Goal: Task Accomplishment & Management: Manage account settings

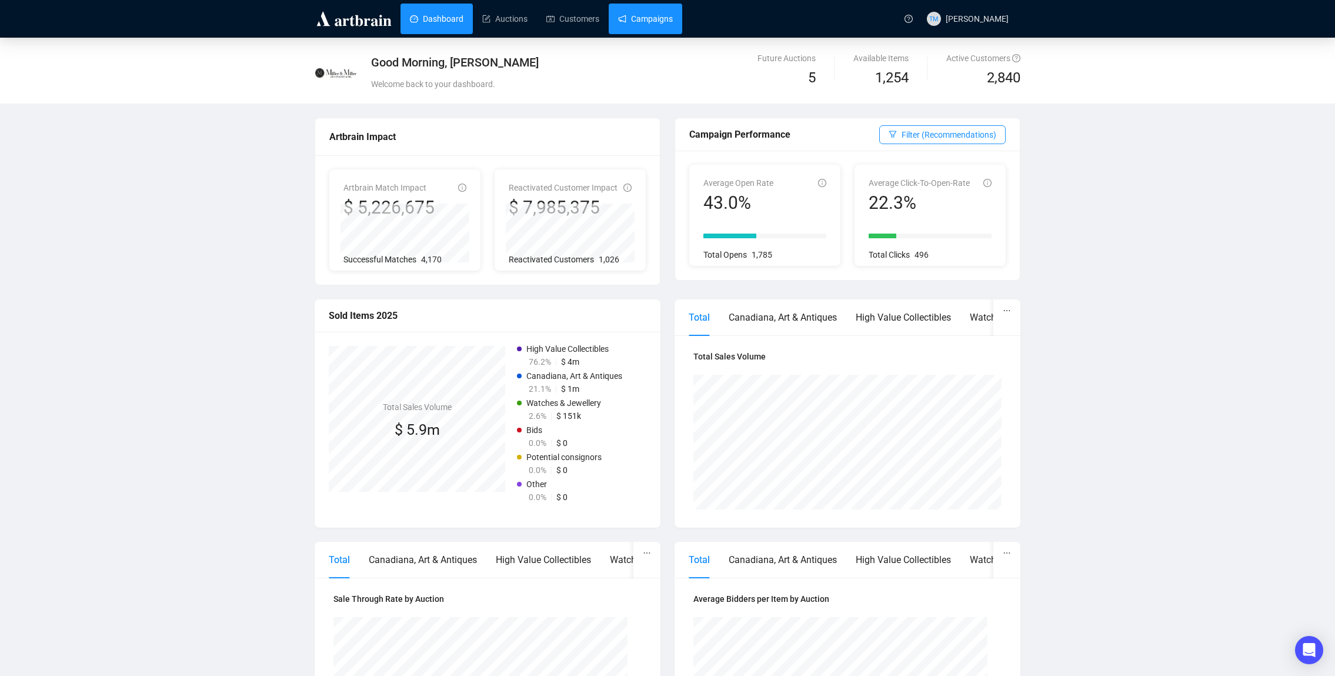
click at [659, 28] on link "Campaigns" at bounding box center [645, 19] width 55 height 31
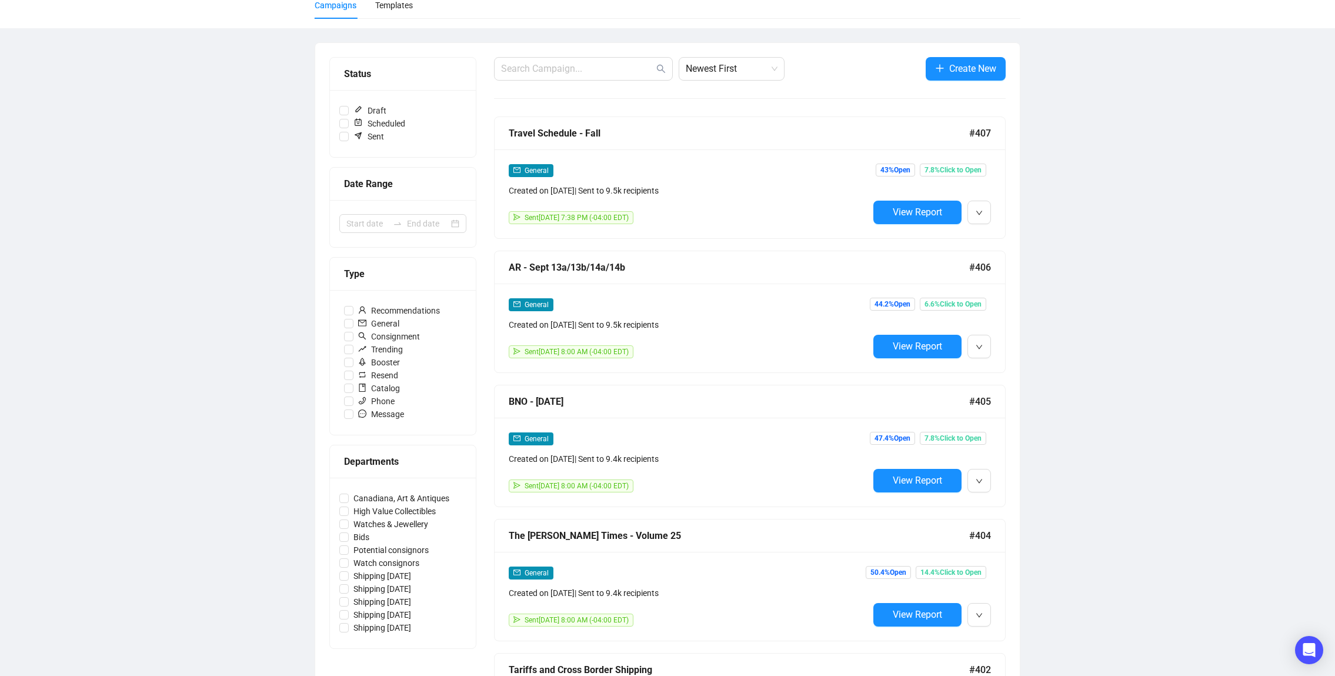
scroll to position [301, 0]
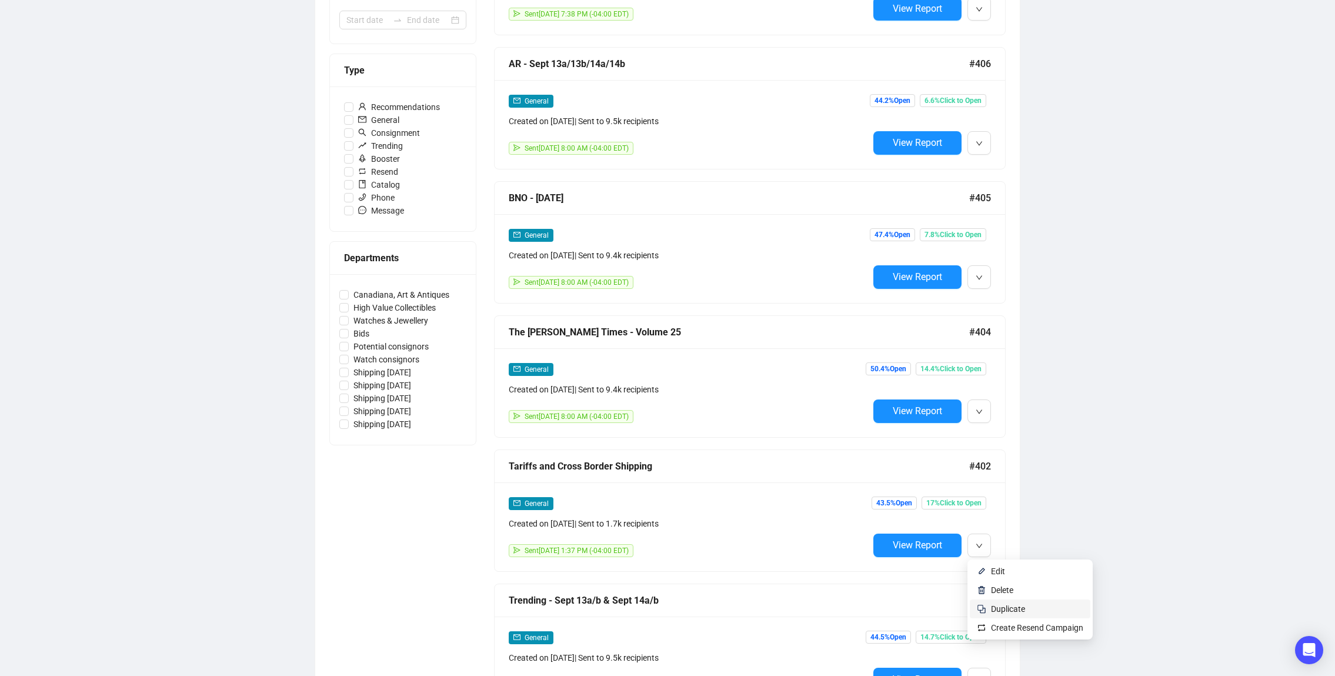
click at [993, 607] on span "Duplicate" at bounding box center [1008, 608] width 34 height 9
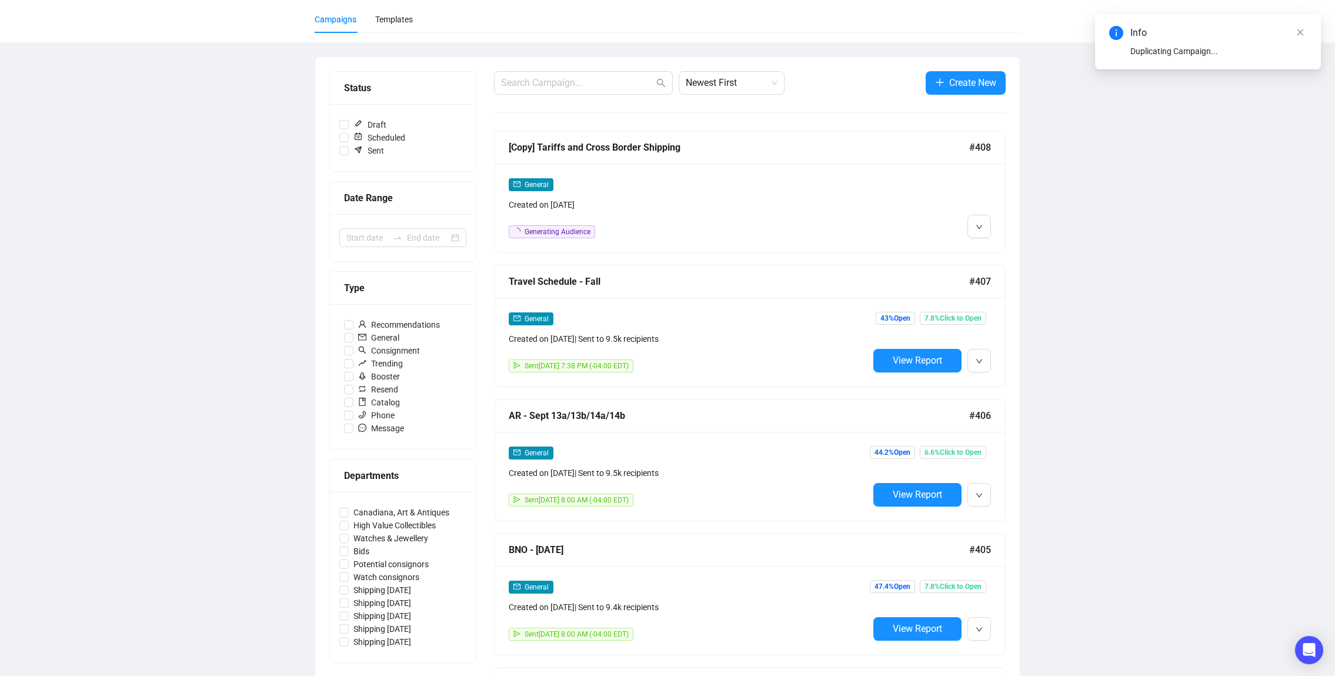
scroll to position [14, 0]
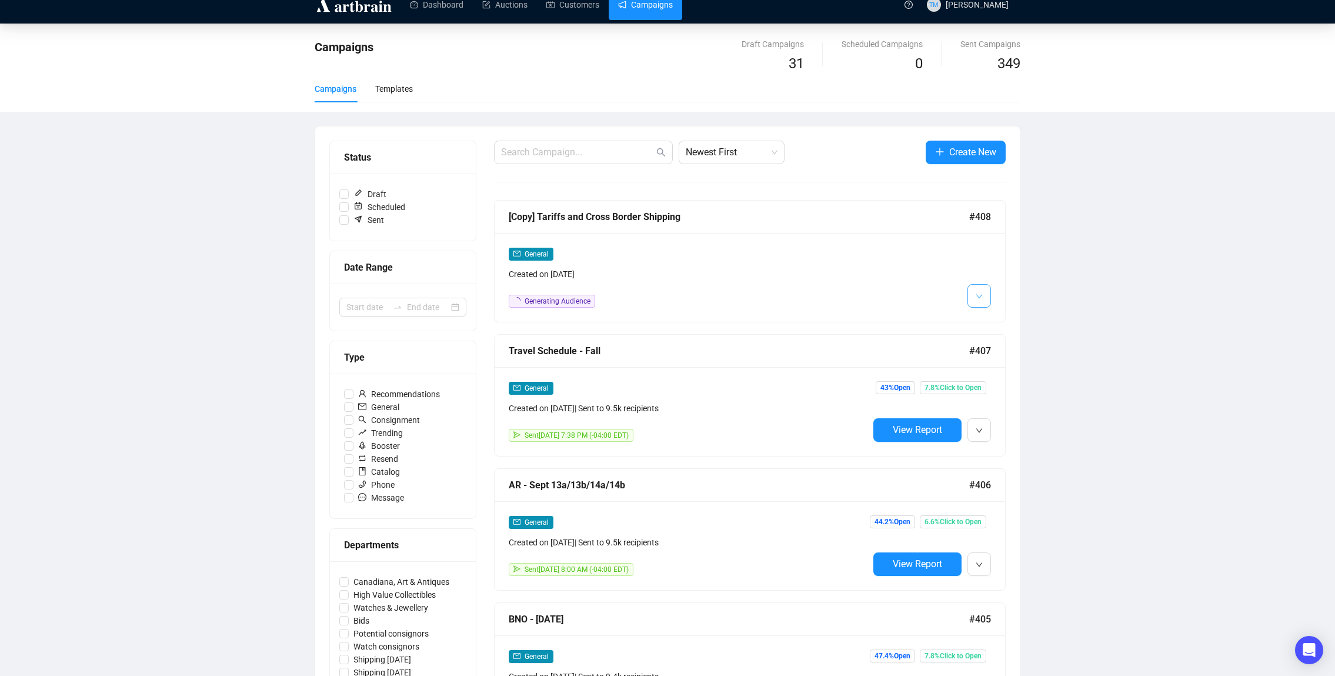
click at [980, 296] on icon "down" at bounding box center [979, 296] width 6 height 4
click at [985, 315] on li "Edit" at bounding box center [1001, 321] width 62 height 19
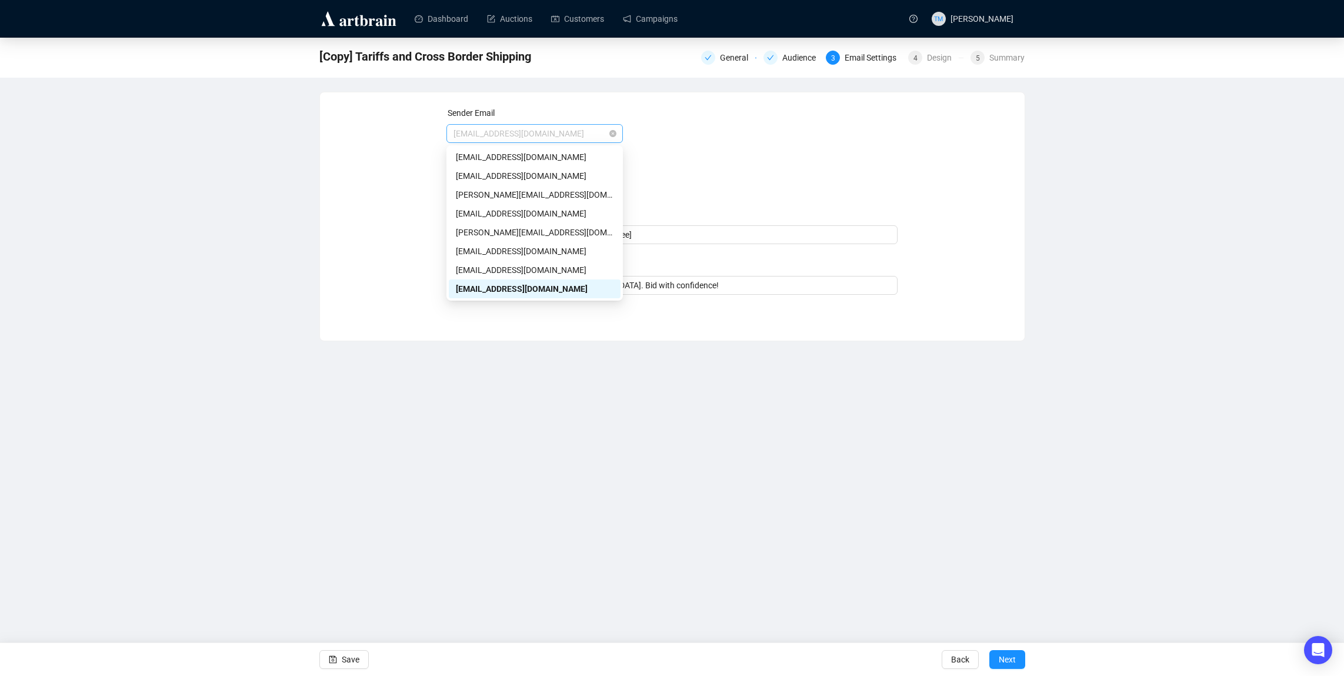
click at [480, 135] on span "[EMAIL_ADDRESS][DOMAIN_NAME]" at bounding box center [534, 134] width 162 height 18
click at [470, 249] on div "[EMAIL_ADDRESS][DOMAIN_NAME]" at bounding box center [535, 251] width 158 height 13
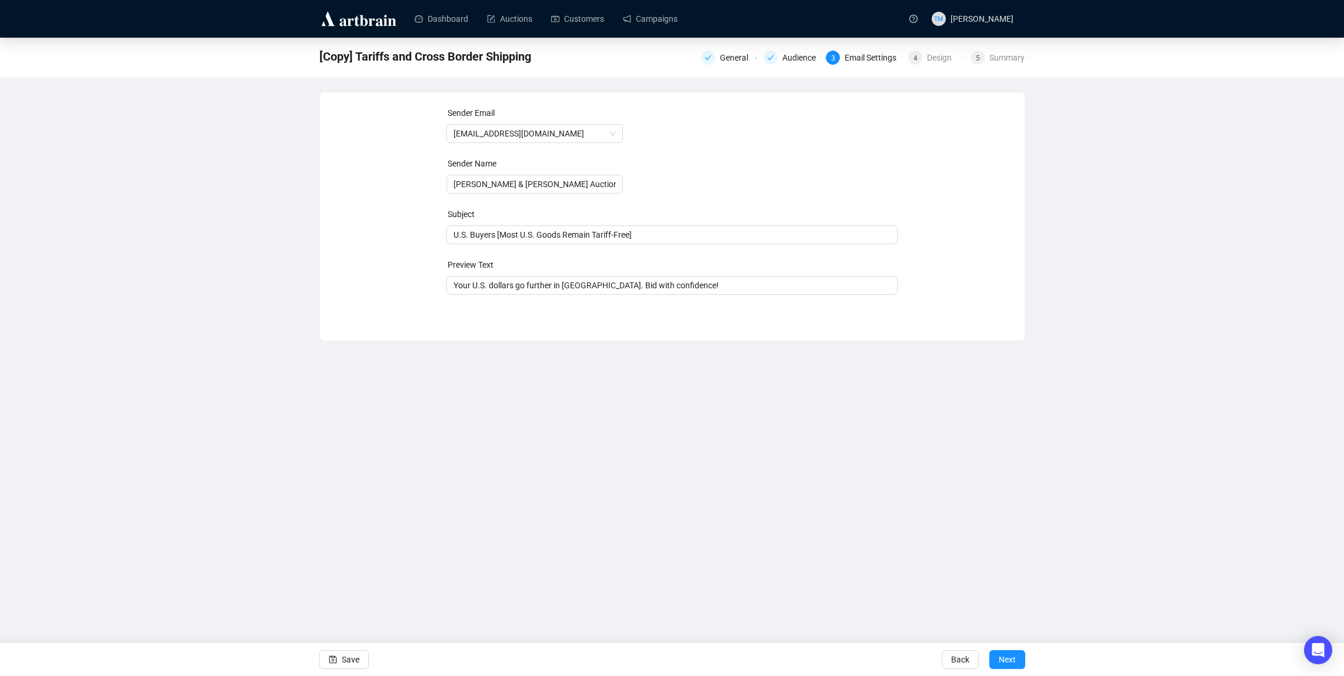
click at [369, 194] on div "Sender Email [EMAIL_ADDRESS][DOMAIN_NAME] Sender Name [PERSON_NAME] & [PERSON_N…" at bounding box center [672, 207] width 676 height 202
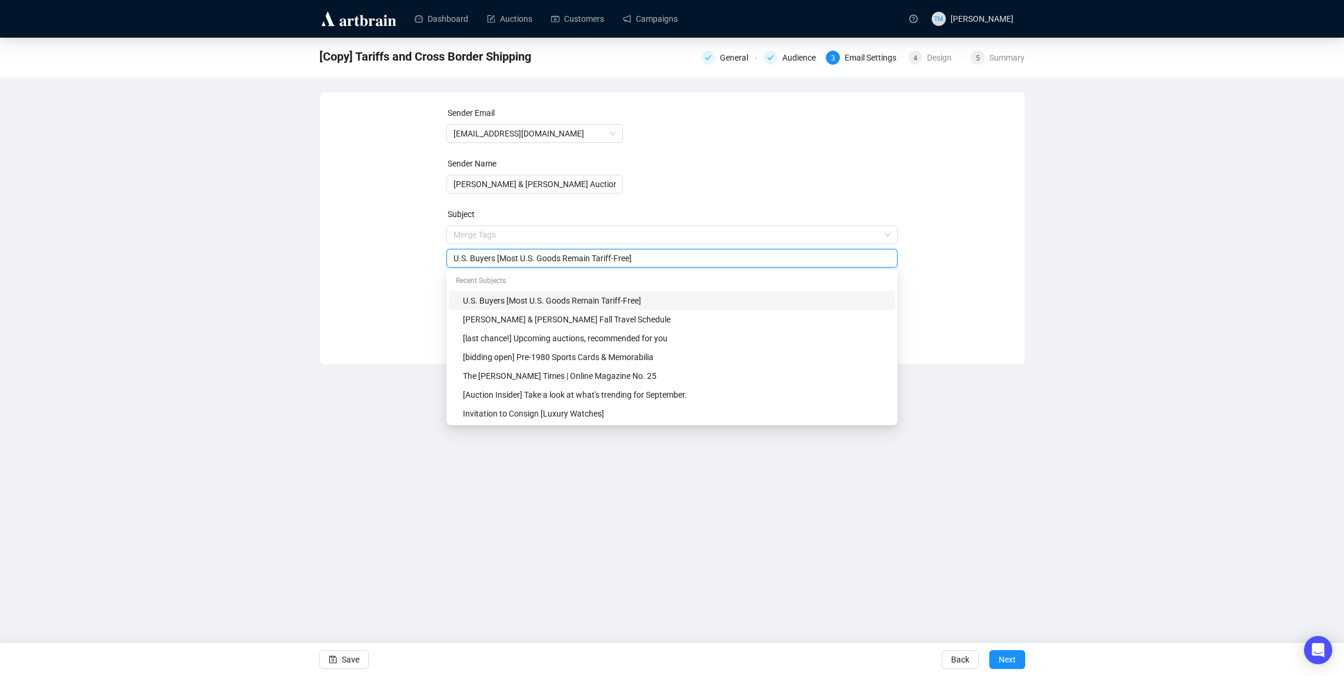
drag, startPoint x: 686, startPoint y: 235, endPoint x: 385, endPoint y: 221, distance: 301.4
click at [385, 221] on div "Sender Email [EMAIL_ADDRESS][DOMAIN_NAME] Sender Name [PERSON_NAME] & [PERSON_N…" at bounding box center [672, 219] width 676 height 226
click at [489, 256] on input "U.S. Buyers [Most U.S. Goods Remain Tariff-Free]" at bounding box center [671, 258] width 437 height 13
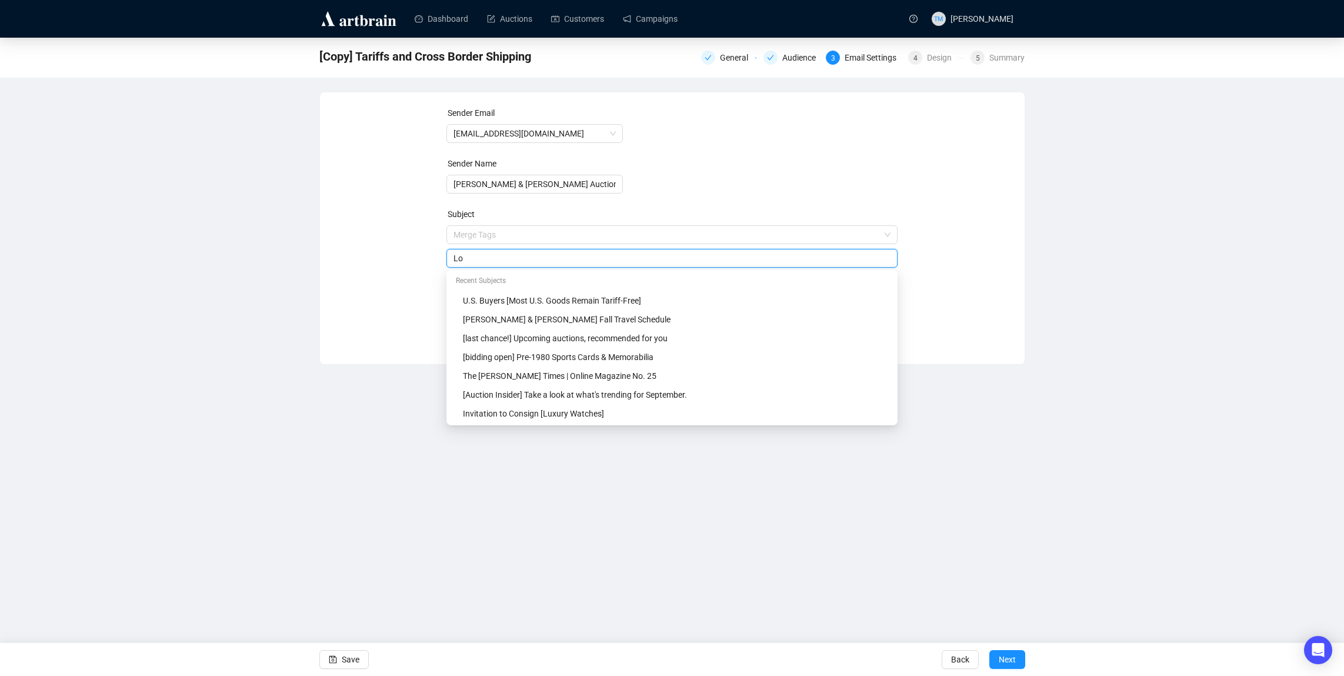
type input "L"
type input "l"
click at [163, 383] on div "Dashboard Auctions Customers Campaigns TM [PERSON_NAME] [Copy] Tariffs and Cros…" at bounding box center [672, 338] width 1344 height 676
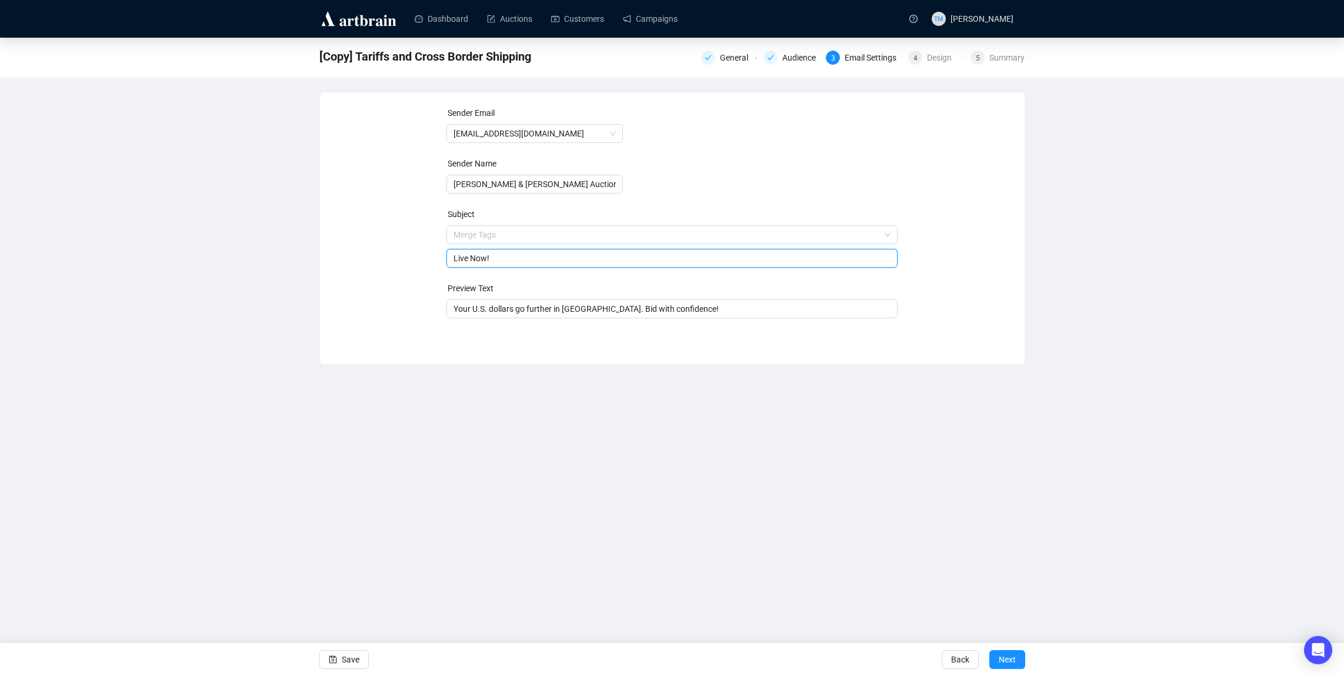
click at [563, 254] on input "Live Now!" at bounding box center [671, 258] width 437 height 13
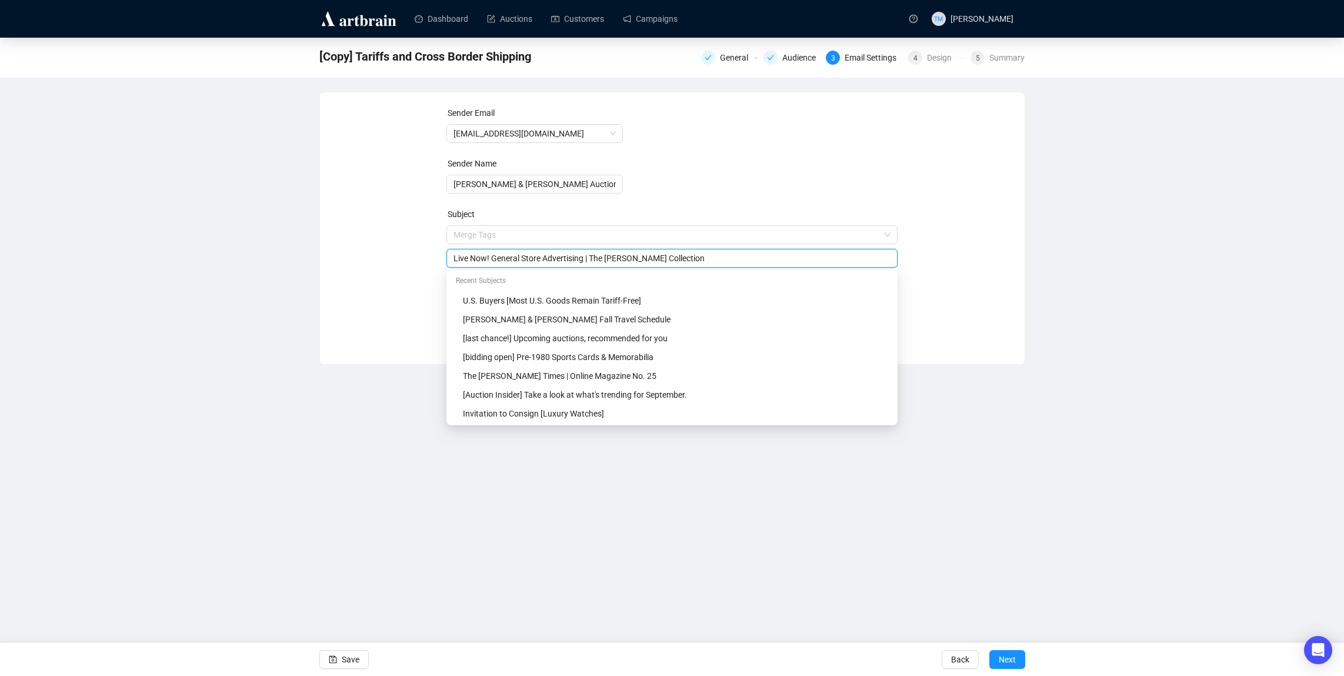
click at [335, 296] on div "Sender Email [EMAIL_ADDRESS][DOMAIN_NAME] Sender Name [PERSON_NAME] & [PERSON_N…" at bounding box center [672, 219] width 676 height 226
click at [490, 258] on input "Live Now! General Store Advertising | The [PERSON_NAME] Collection" at bounding box center [671, 258] width 437 height 13
click at [451, 259] on div "Live Now!] General Store Advertising | The [PERSON_NAME] Collection" at bounding box center [671, 258] width 451 height 19
click at [453, 257] on input "Live Now!] General Store Advertising | The [PERSON_NAME] Collection" at bounding box center [671, 258] width 437 height 13
type input "[Live Now!] General Store Advertising | The [PERSON_NAME] Collection"
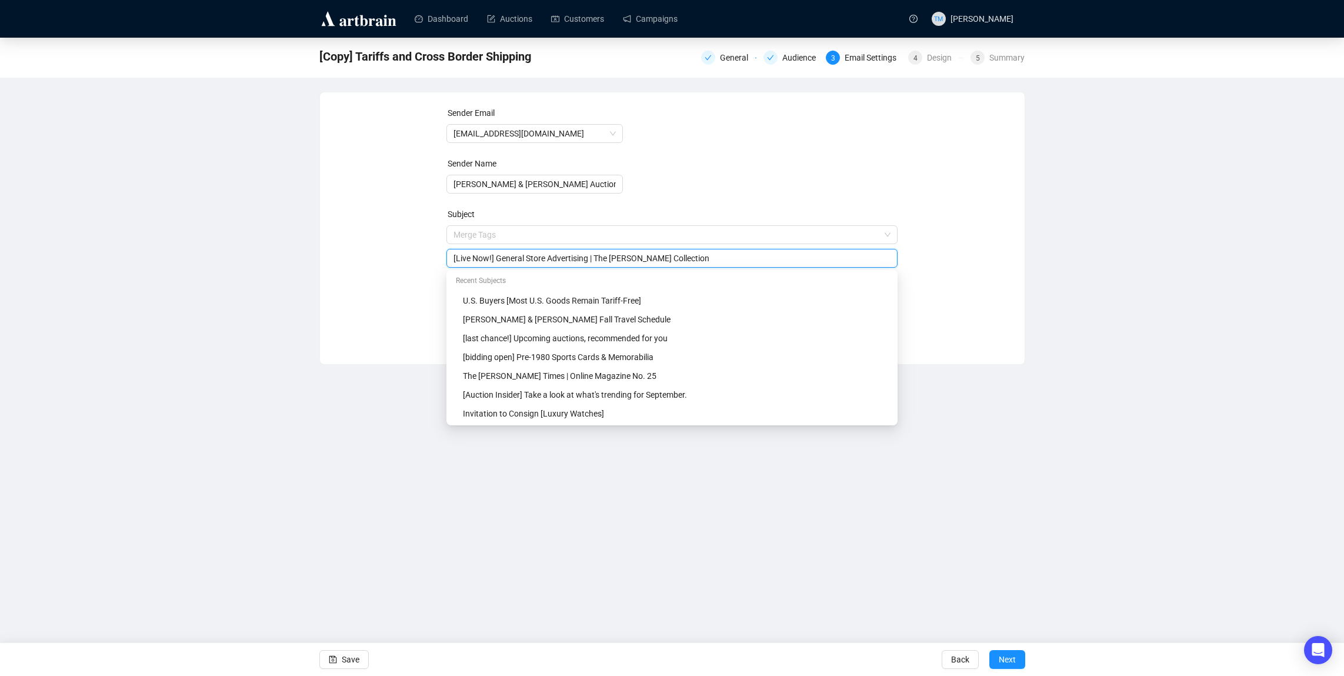
click at [386, 372] on div "Dashboard Auctions Customers Campaigns TM [PERSON_NAME] [Copy] Tariffs and Cros…" at bounding box center [672, 338] width 1344 height 676
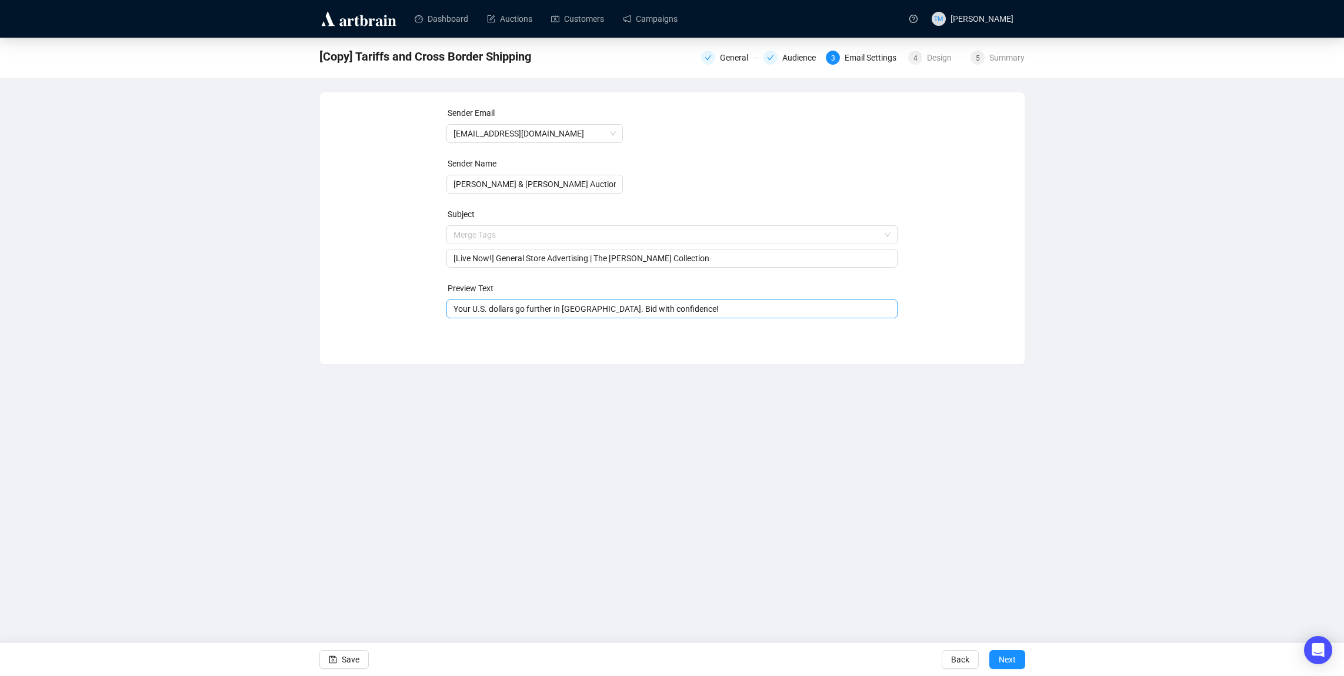
click at [512, 310] on input "Your U.S. dollars go further in [GEOGRAPHIC_DATA]. Bid with confidence!" at bounding box center [671, 308] width 437 height 13
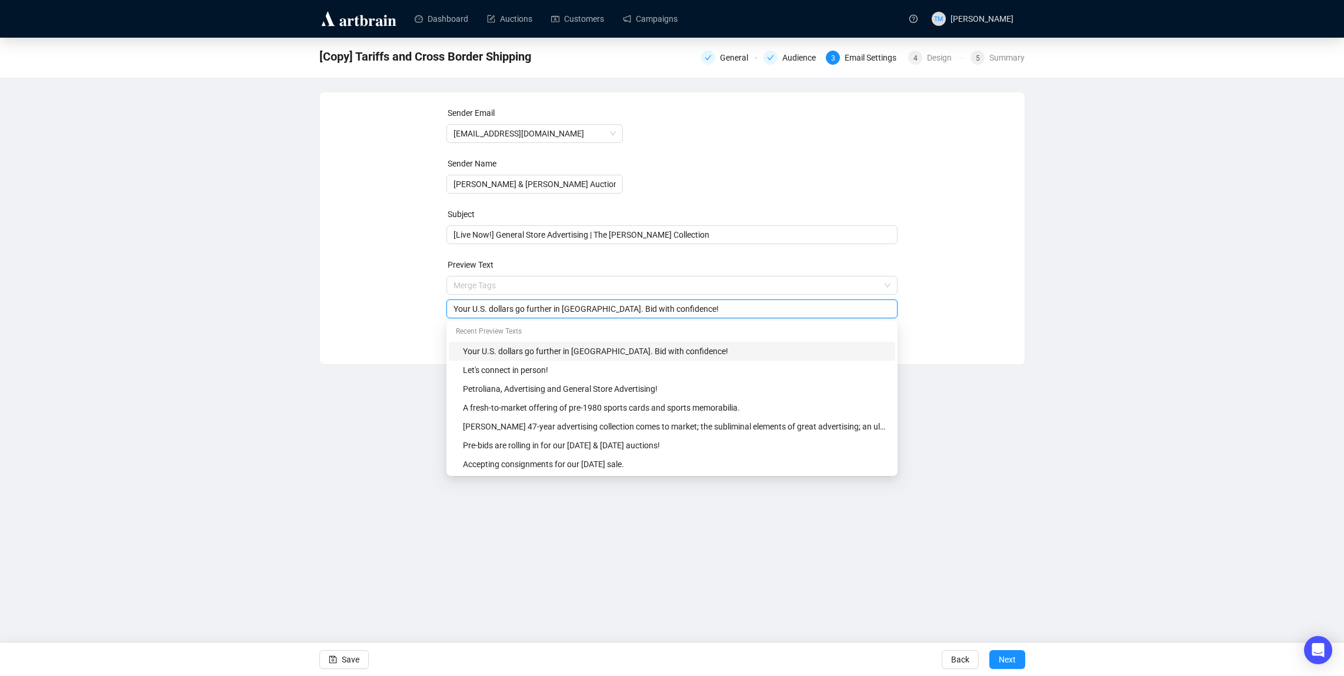
click at [512, 310] on input "Your U.S. dollars go further in [GEOGRAPHIC_DATA]. Bid with confidence!" at bounding box center [671, 308] width 437 height 13
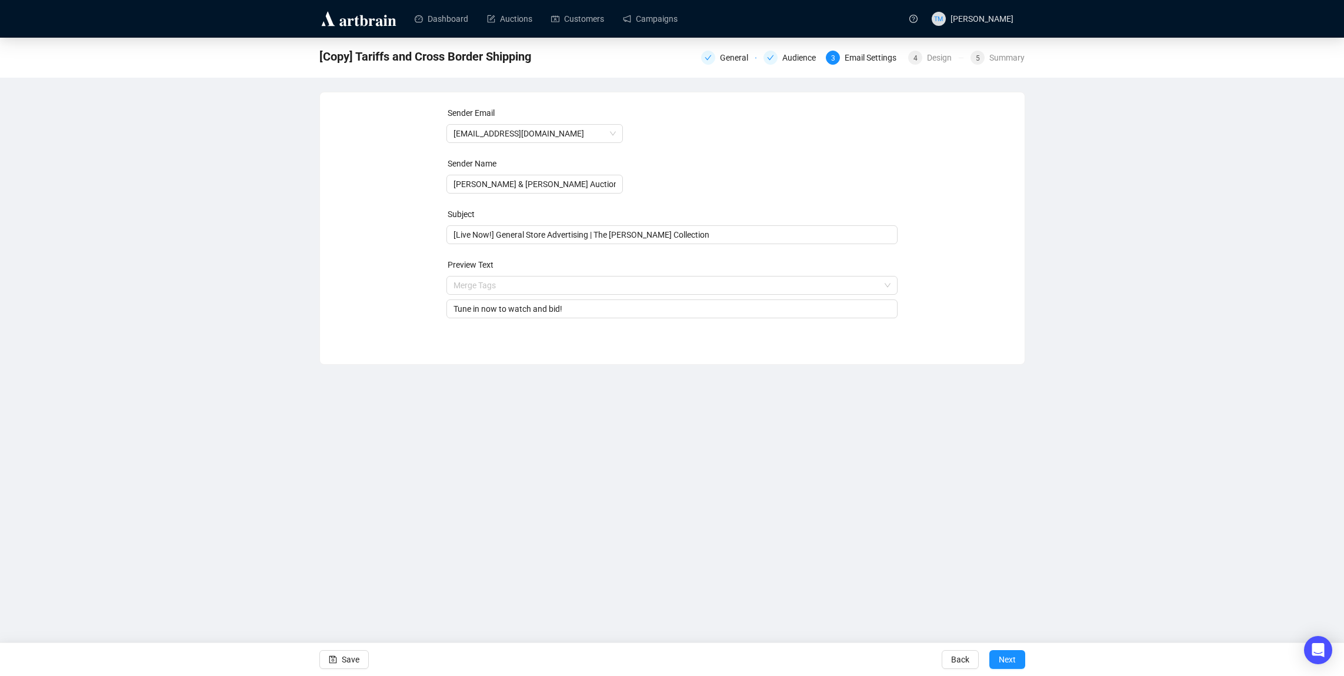
click at [175, 420] on div "Dashboard Auctions Customers Campaigns TM [PERSON_NAME] [Copy] Tariffs and Cros…" at bounding box center [672, 338] width 1344 height 676
click at [338, 657] on button "Save" at bounding box center [343, 659] width 49 height 19
click at [563, 309] on input "Tune in now to watch and bid!" at bounding box center [671, 308] width 437 height 13
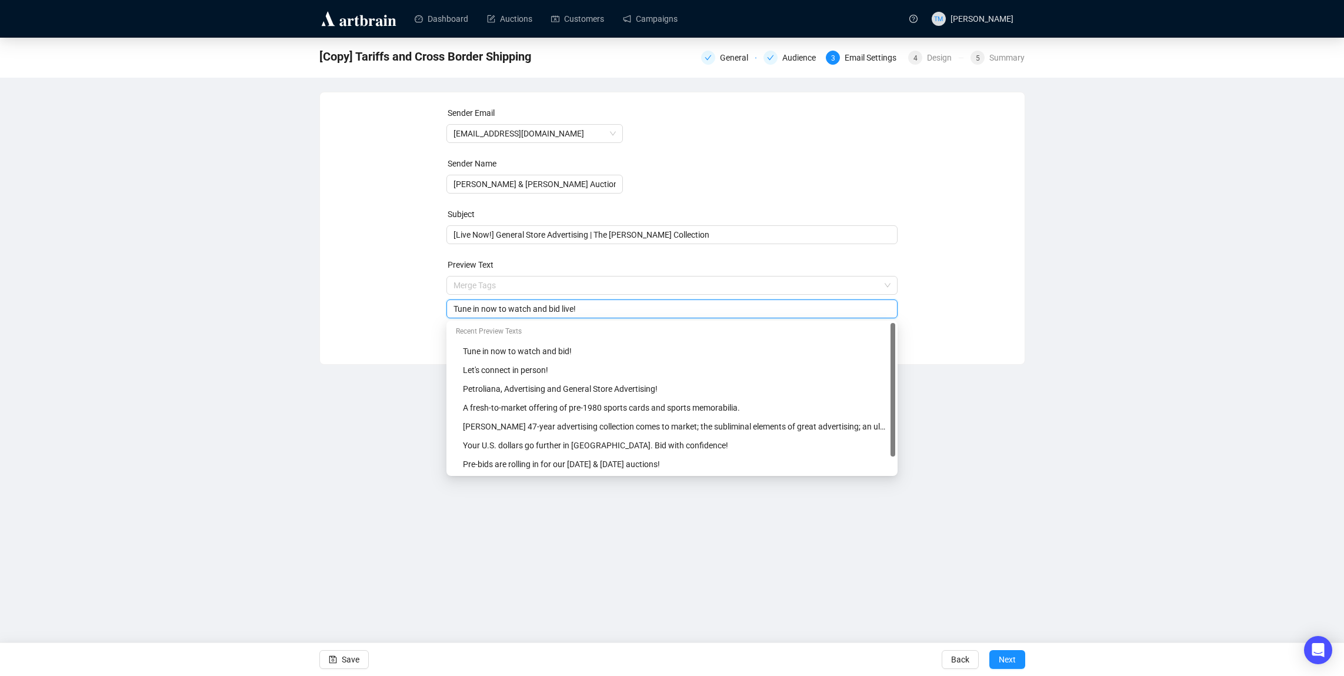
type input "Tune in now to watch and bid live!"
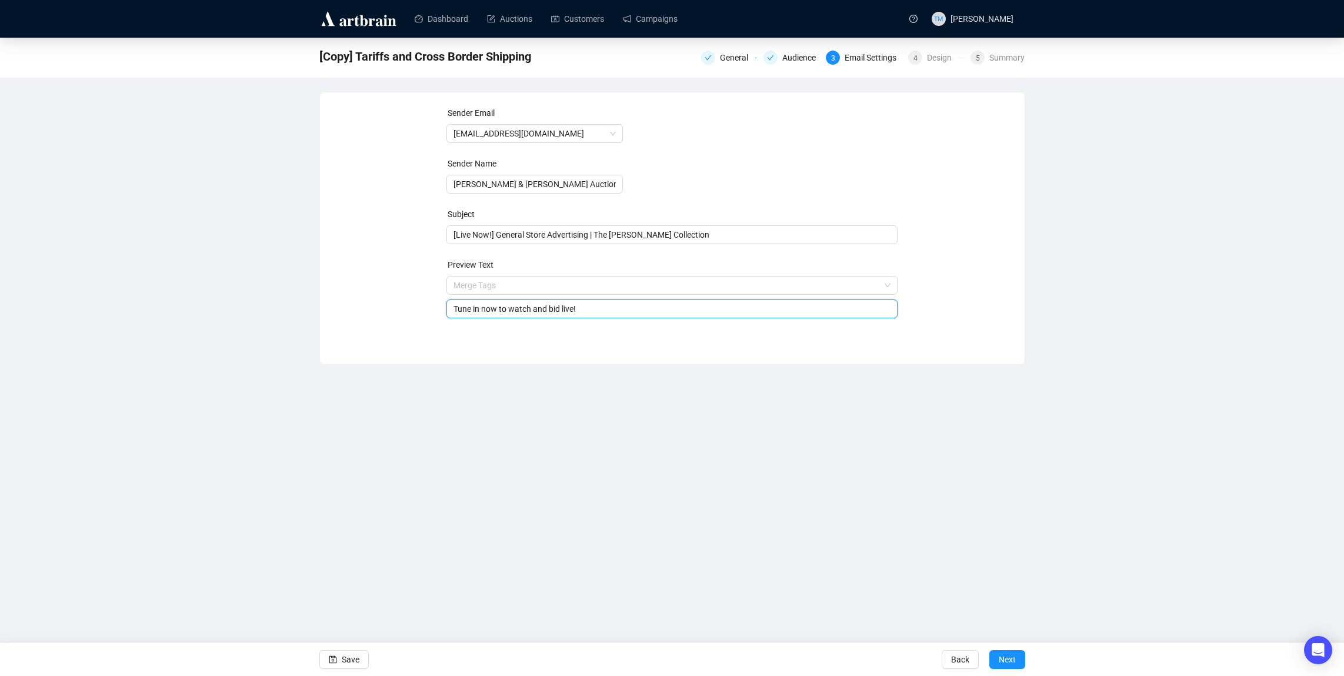
click at [373, 493] on div "Dashboard Auctions Customers Campaigns TM [PERSON_NAME] [Copy] Tariffs and Cros…" at bounding box center [672, 338] width 1344 height 676
click at [343, 656] on span "Save" at bounding box center [351, 659] width 18 height 33
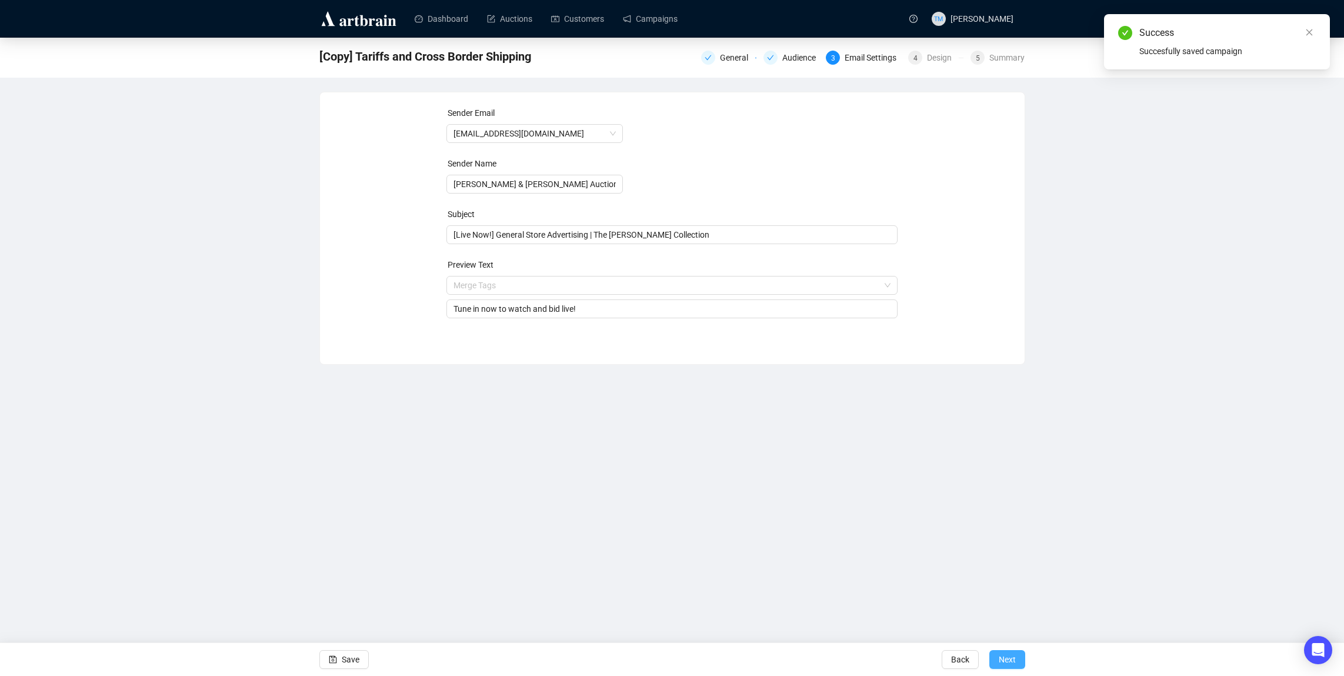
click at [1001, 658] on span "Next" at bounding box center [1006, 659] width 17 height 33
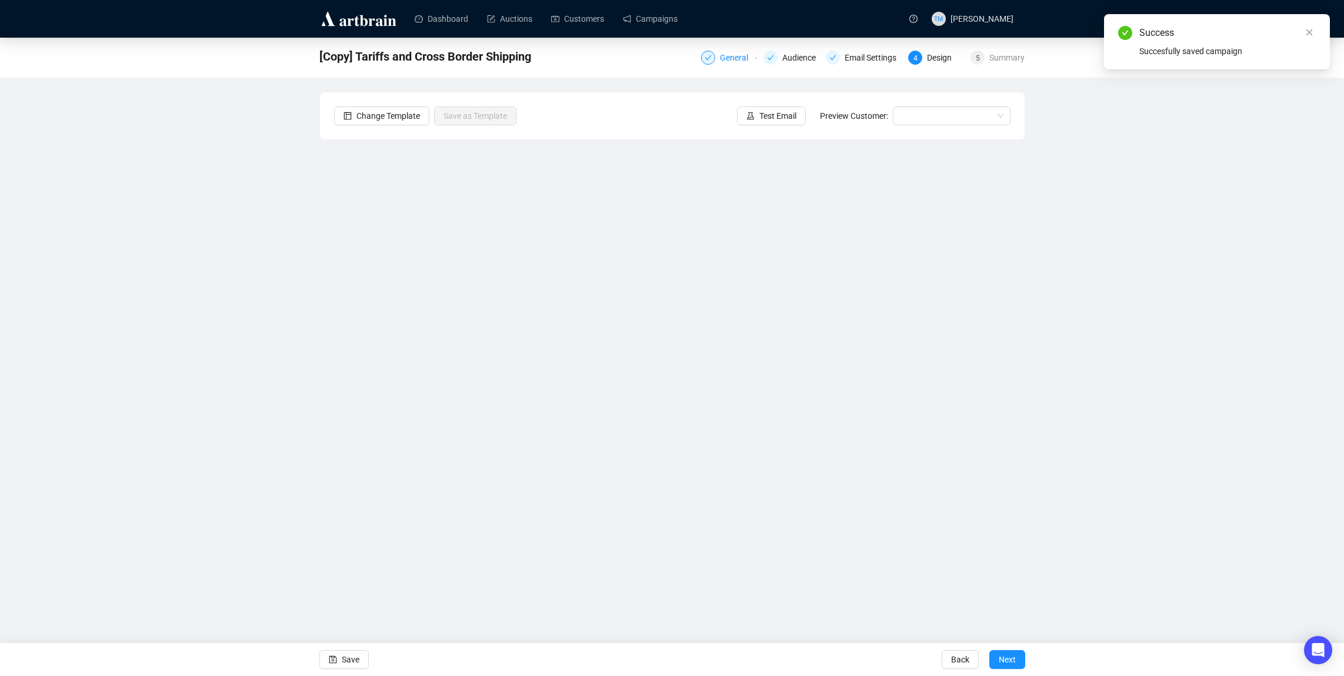
click at [722, 61] on div "General" at bounding box center [737, 58] width 35 height 14
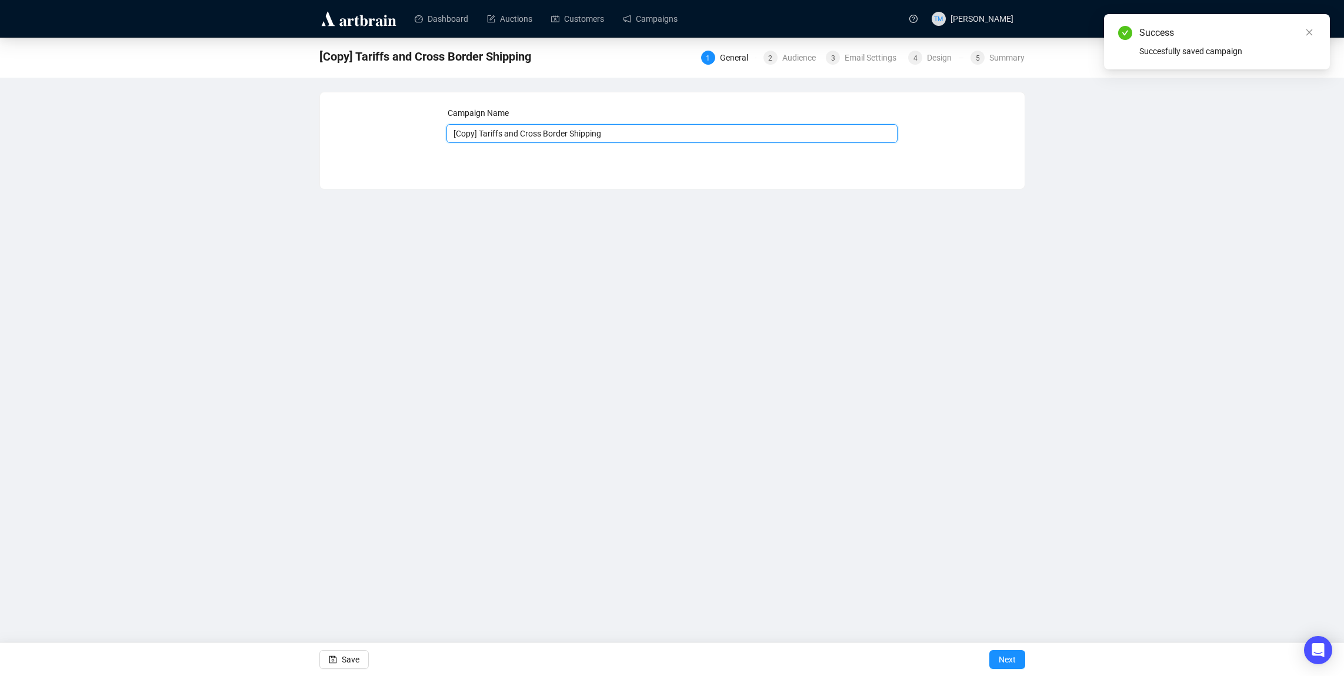
click at [483, 134] on input "[Copy] Tariffs and Cross Border Shipping" at bounding box center [671, 133] width 451 height 19
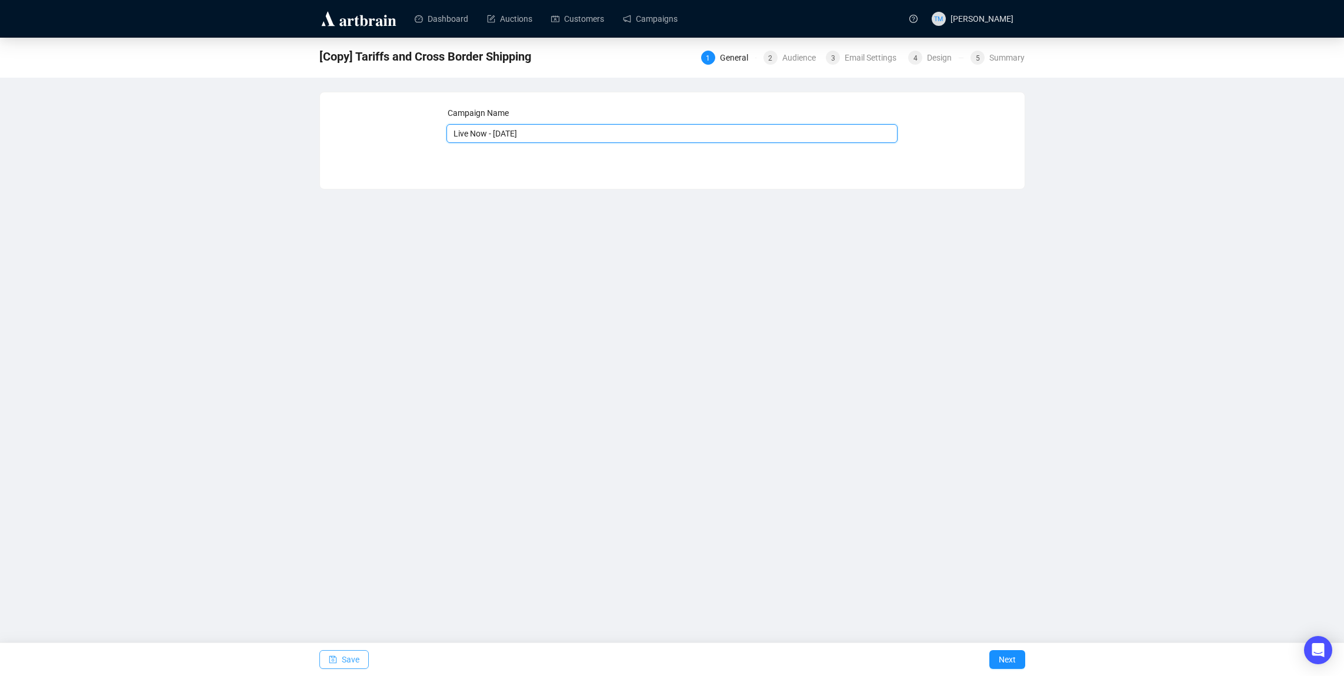
type input "Live Now - [DATE]"
click at [339, 654] on button "Save" at bounding box center [343, 659] width 49 height 19
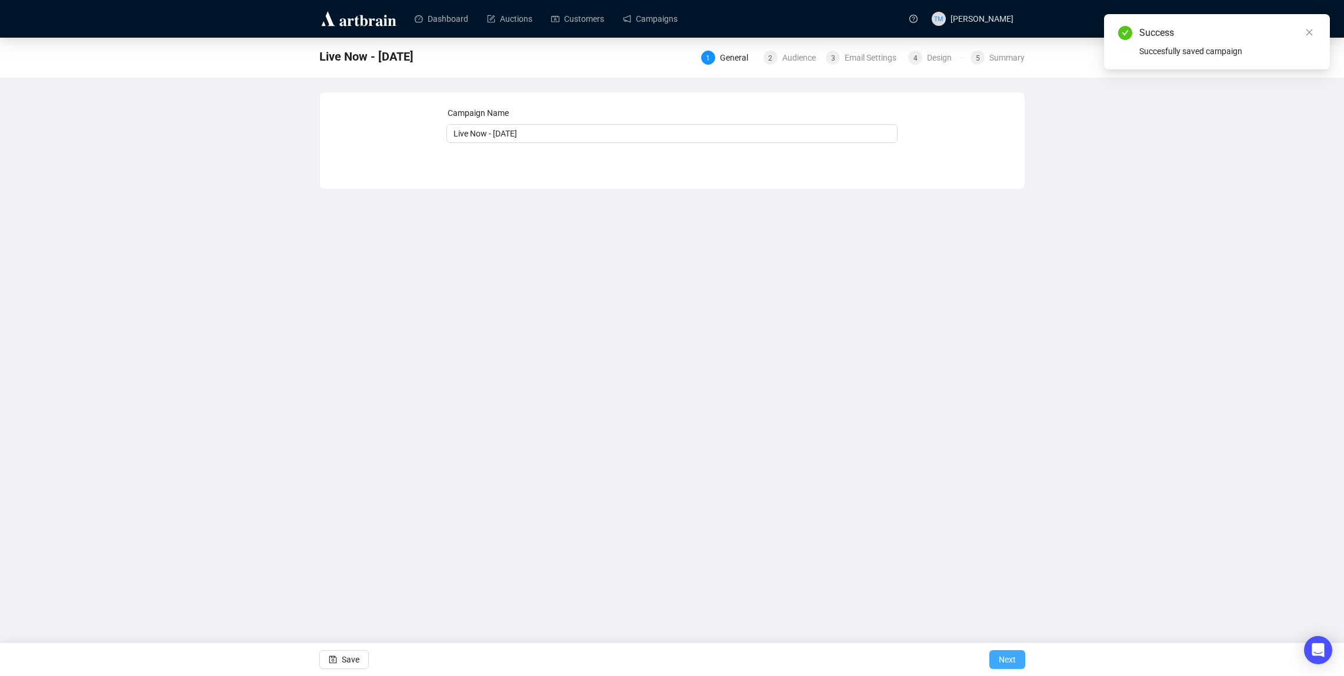
click at [1020, 661] on button "Next" at bounding box center [1007, 659] width 36 height 19
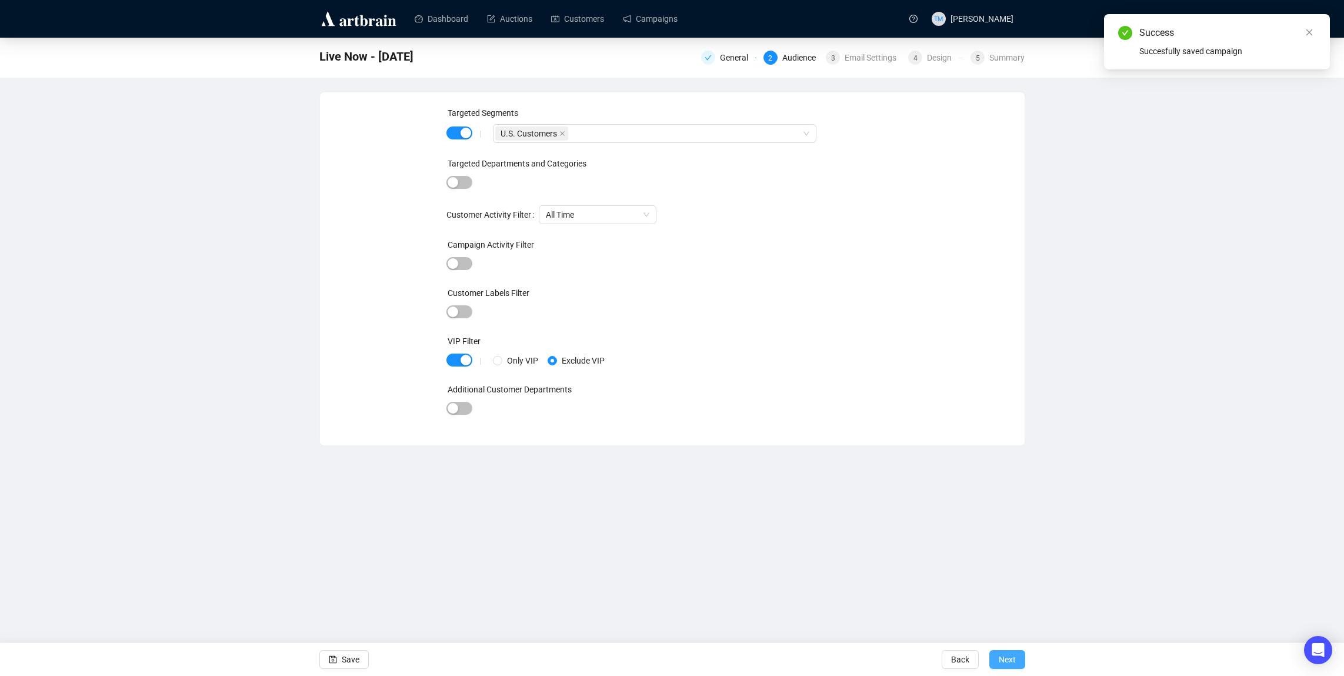
click at [1004, 659] on span "Next" at bounding box center [1006, 659] width 17 height 33
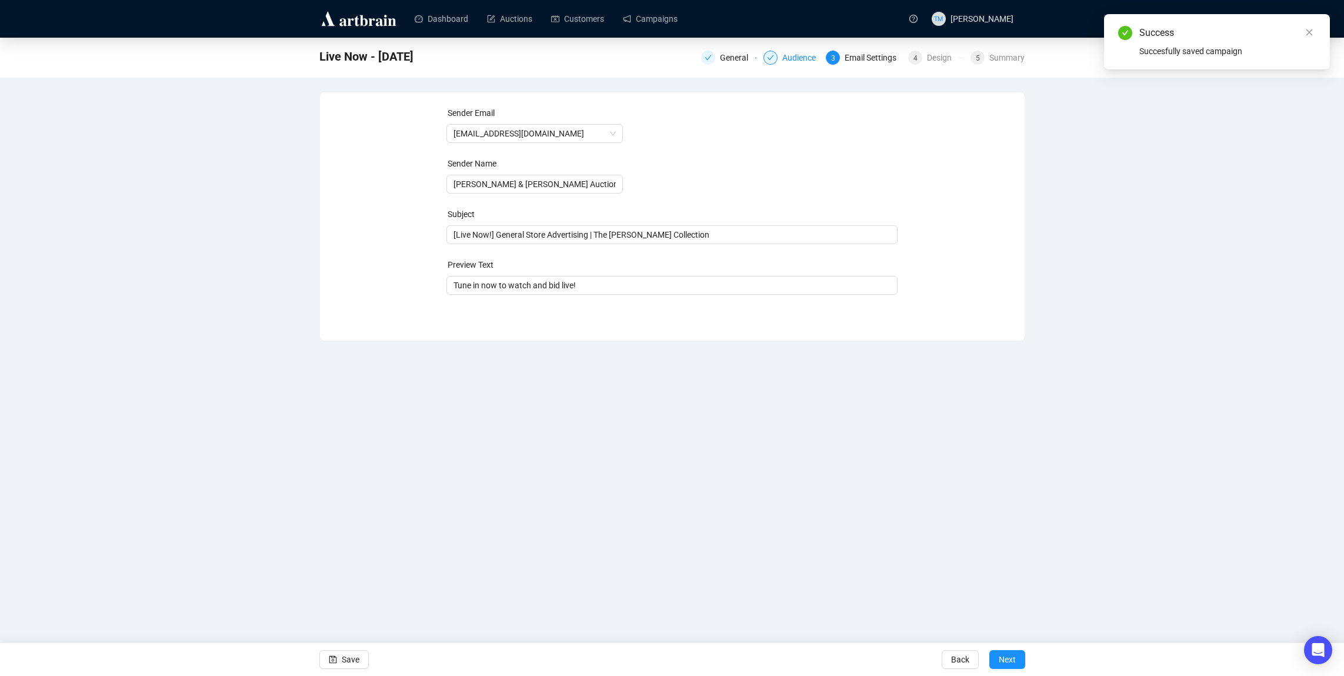
click at [792, 55] on div "Audience" at bounding box center [802, 58] width 41 height 14
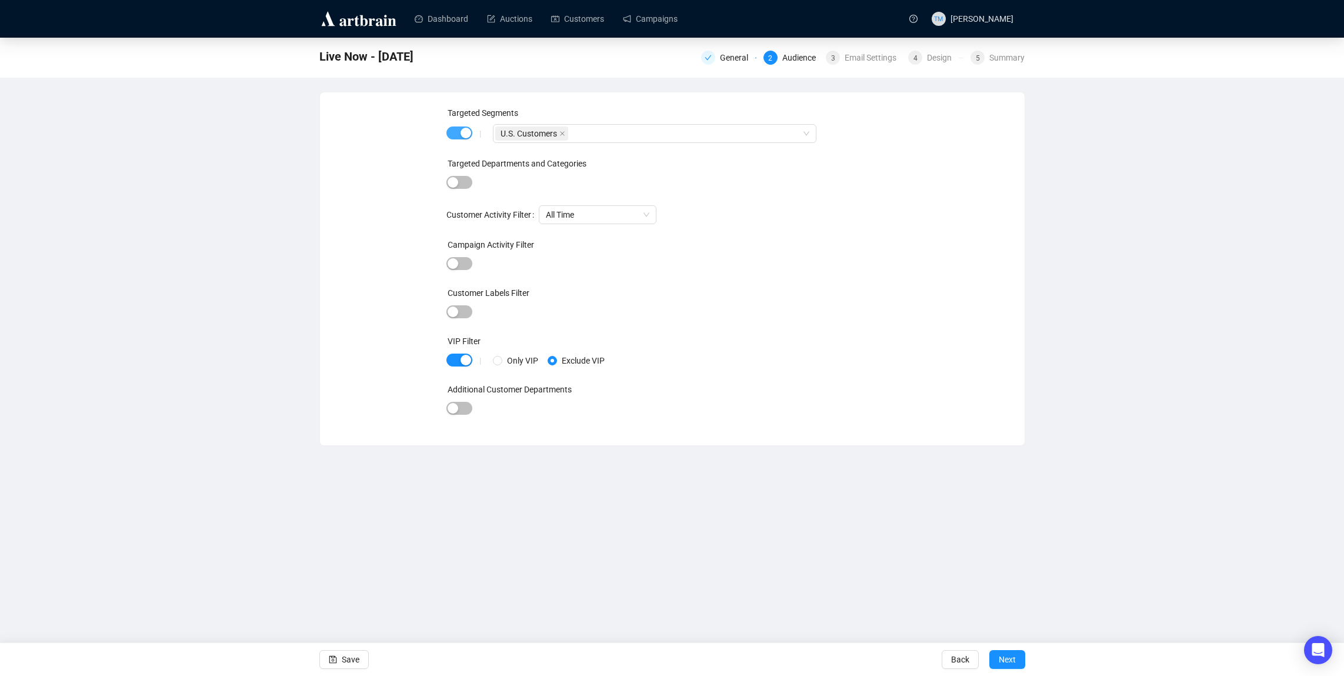
click at [465, 135] on div "button" at bounding box center [465, 133] width 11 height 11
click at [342, 656] on span "Save" at bounding box center [351, 659] width 18 height 33
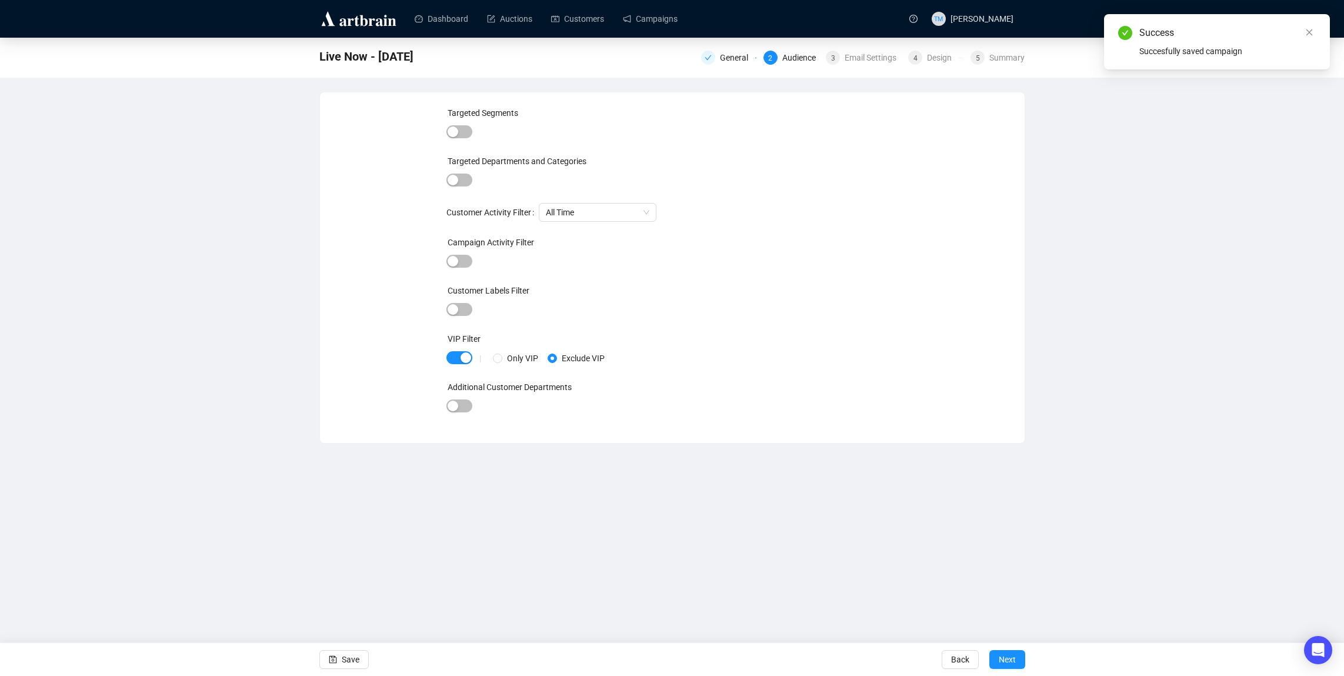
drag, startPoint x: 997, startPoint y: 652, endPoint x: 978, endPoint y: 628, distance: 30.1
click at [998, 652] on span "Next" at bounding box center [1006, 659] width 17 height 33
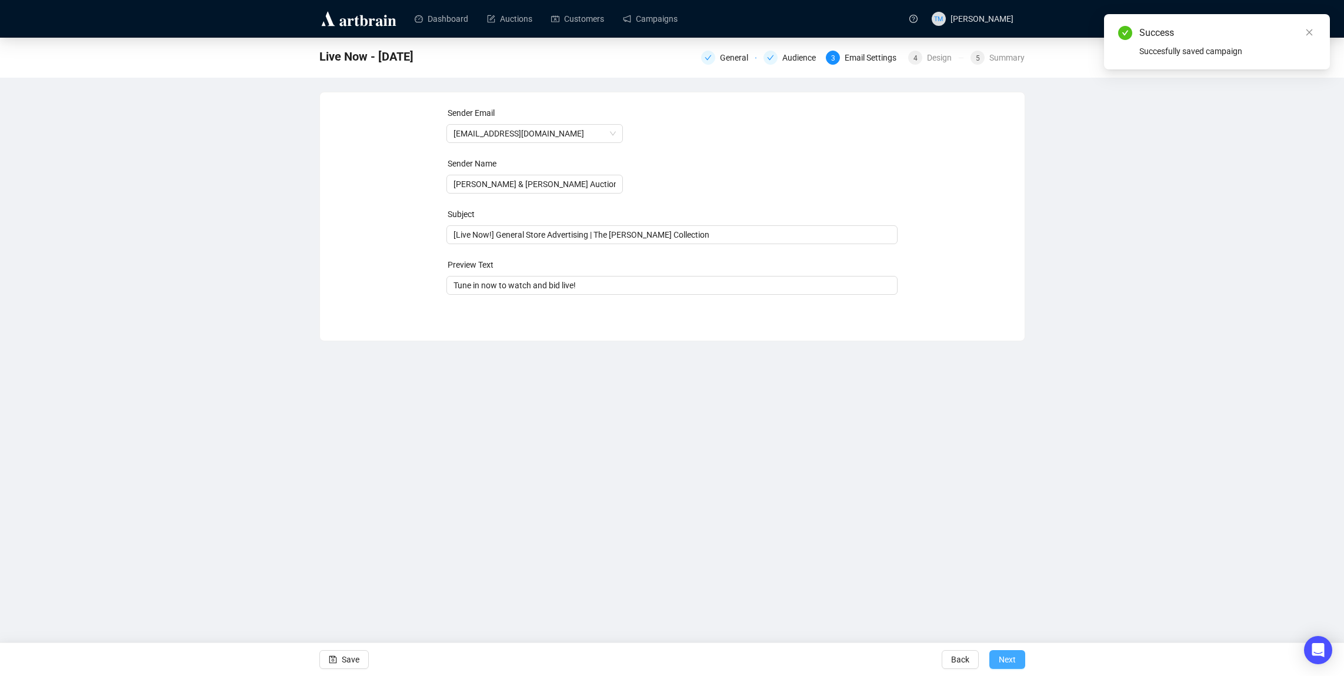
click at [1008, 660] on span "Next" at bounding box center [1006, 659] width 17 height 33
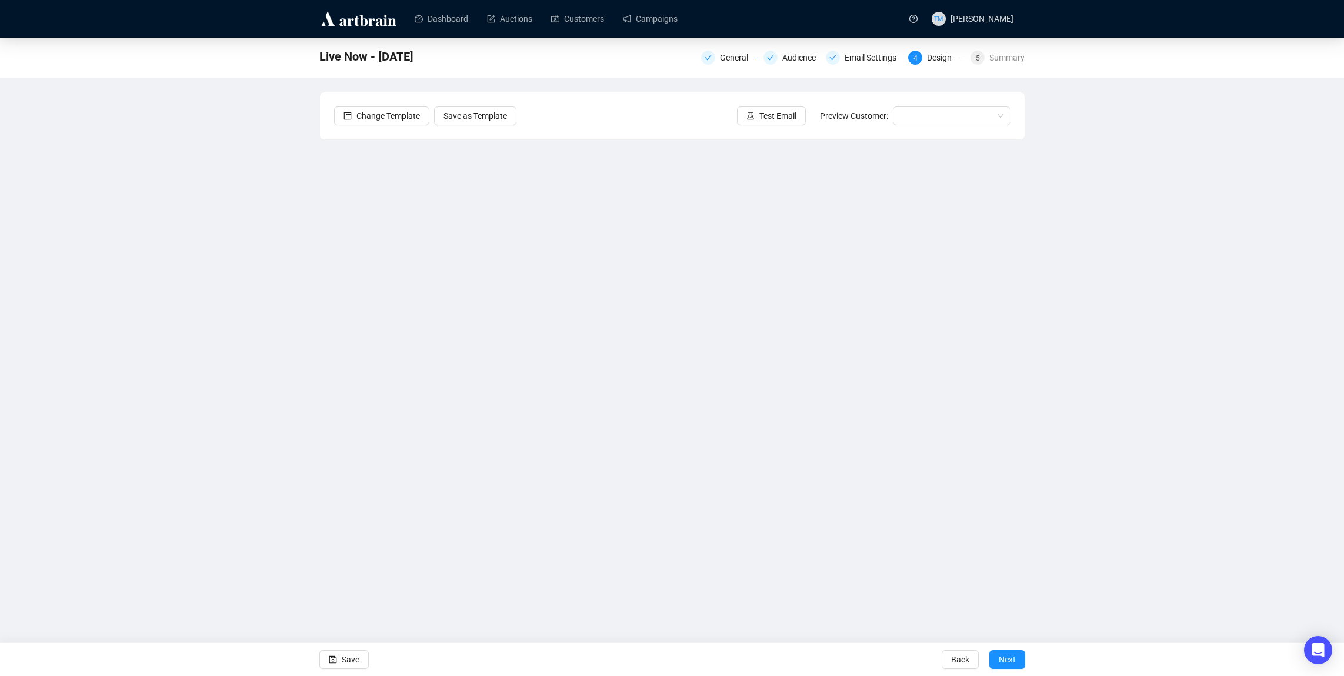
click at [1087, 469] on div "Live Now - [DATE] General Audience Email Settings 4 Design 5 Summary Change Tem…" at bounding box center [672, 298] width 1344 height 521
click at [151, 189] on div "Live Now - [DATE] General Audience Email Settings 4 Design 5 Summary Change Tem…" at bounding box center [672, 298] width 1344 height 521
click at [230, 265] on div "Live Now - [DATE] General Audience Email Settings 4 Design 5 Summary Change Tem…" at bounding box center [672, 298] width 1344 height 521
click at [720, 587] on div "Dashboard Auctions Customers Campaigns TM [PERSON_NAME] Live Now - [DATE] Gener…" at bounding box center [672, 338] width 1344 height 676
click at [365, 662] on button "Save" at bounding box center [343, 659] width 49 height 19
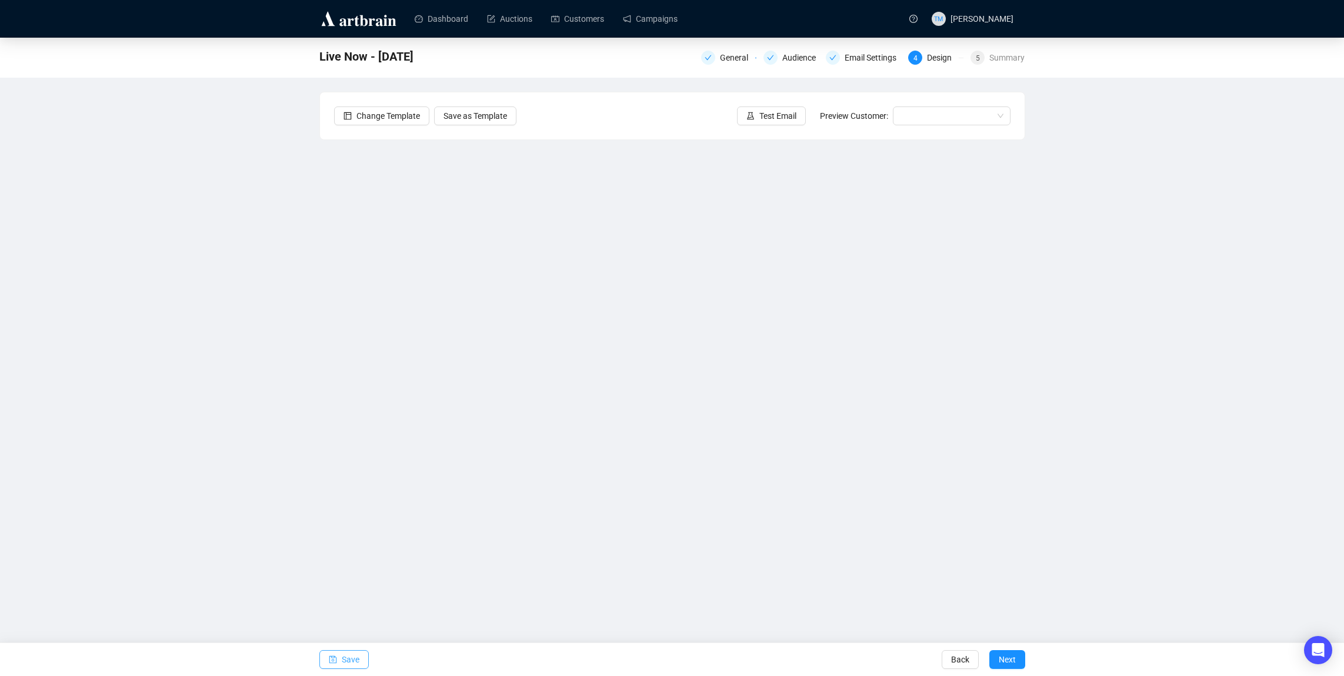
click at [351, 652] on span "Save" at bounding box center [351, 659] width 18 height 33
click at [781, 114] on span "Test Email" at bounding box center [777, 115] width 37 height 13
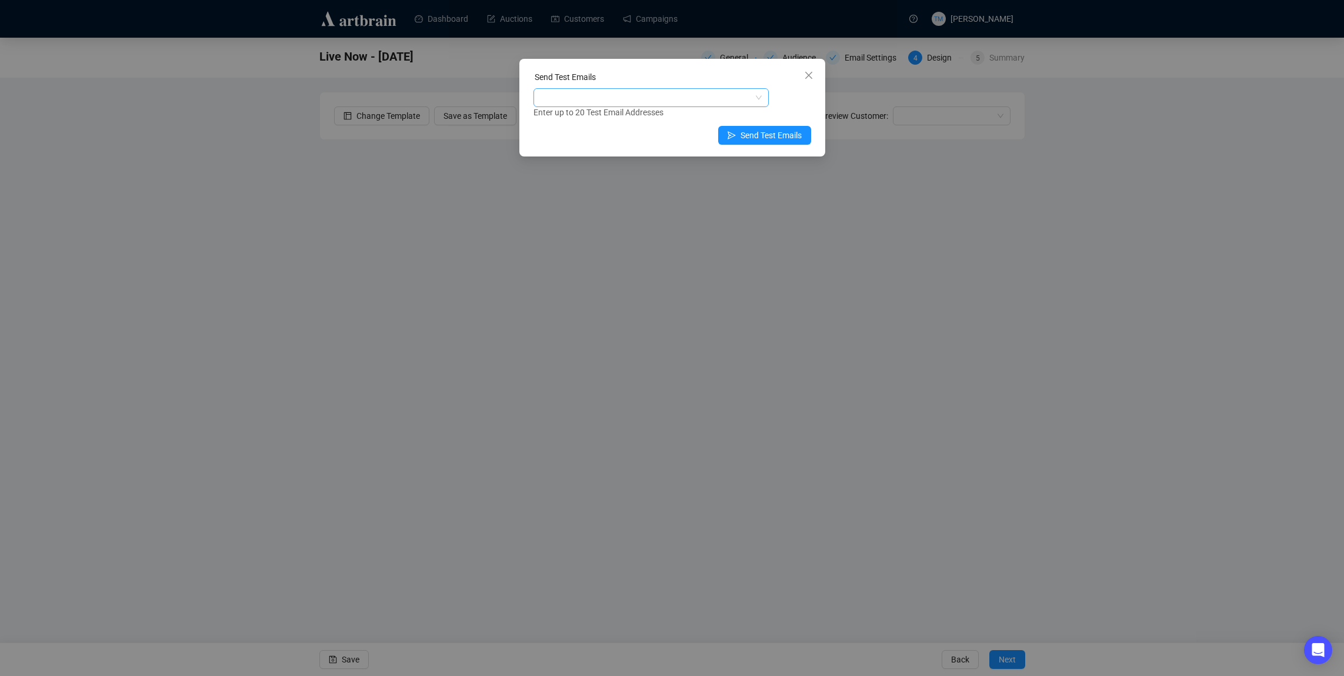
click at [650, 95] on div at bounding box center [645, 97] width 218 height 16
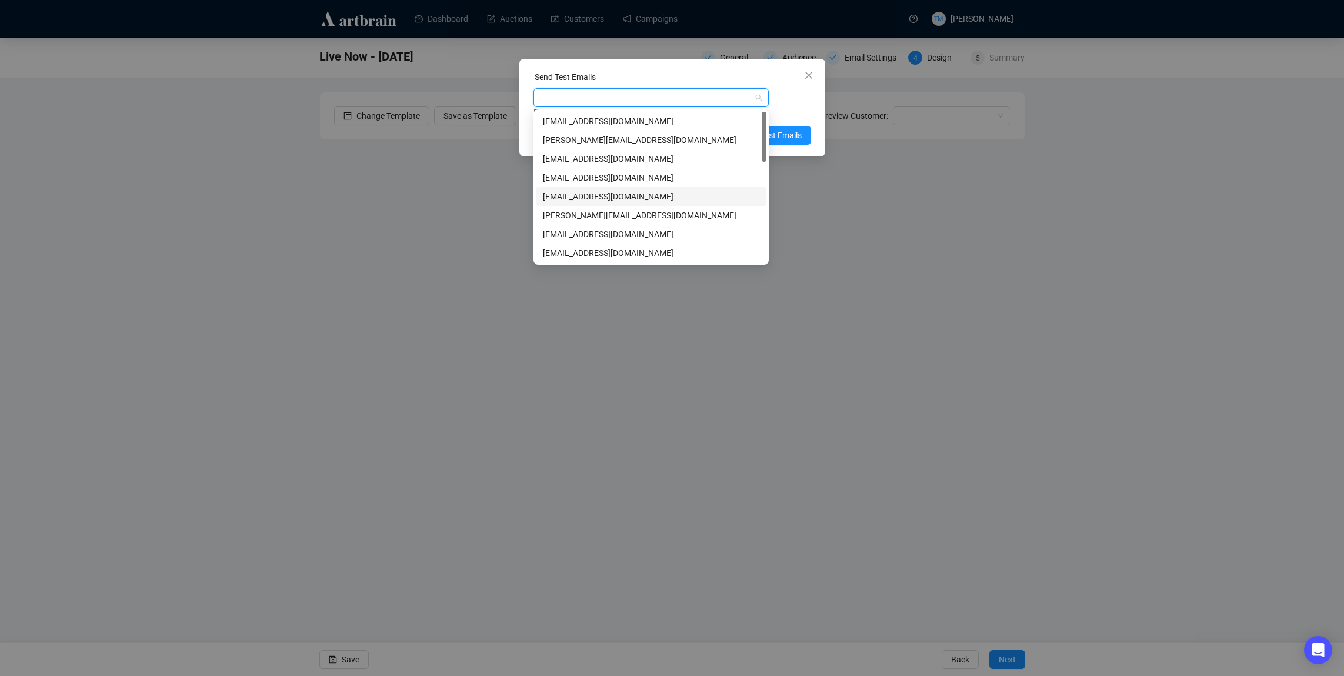
click at [616, 193] on div "[EMAIL_ADDRESS][DOMAIN_NAME]" at bounding box center [651, 196] width 216 height 13
click at [794, 107] on div "Enter up to 20 Test Email Addresses" at bounding box center [672, 113] width 278 height 14
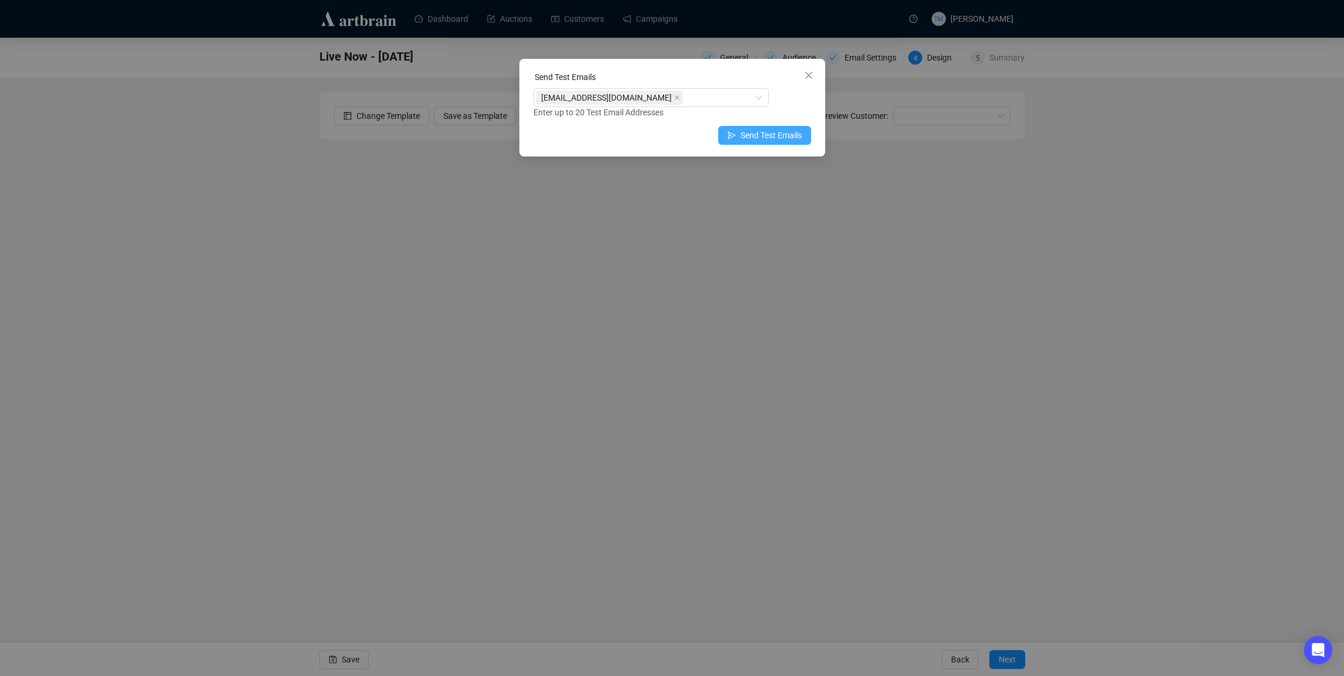
click at [776, 133] on span "Send Test Emails" at bounding box center [770, 135] width 61 height 13
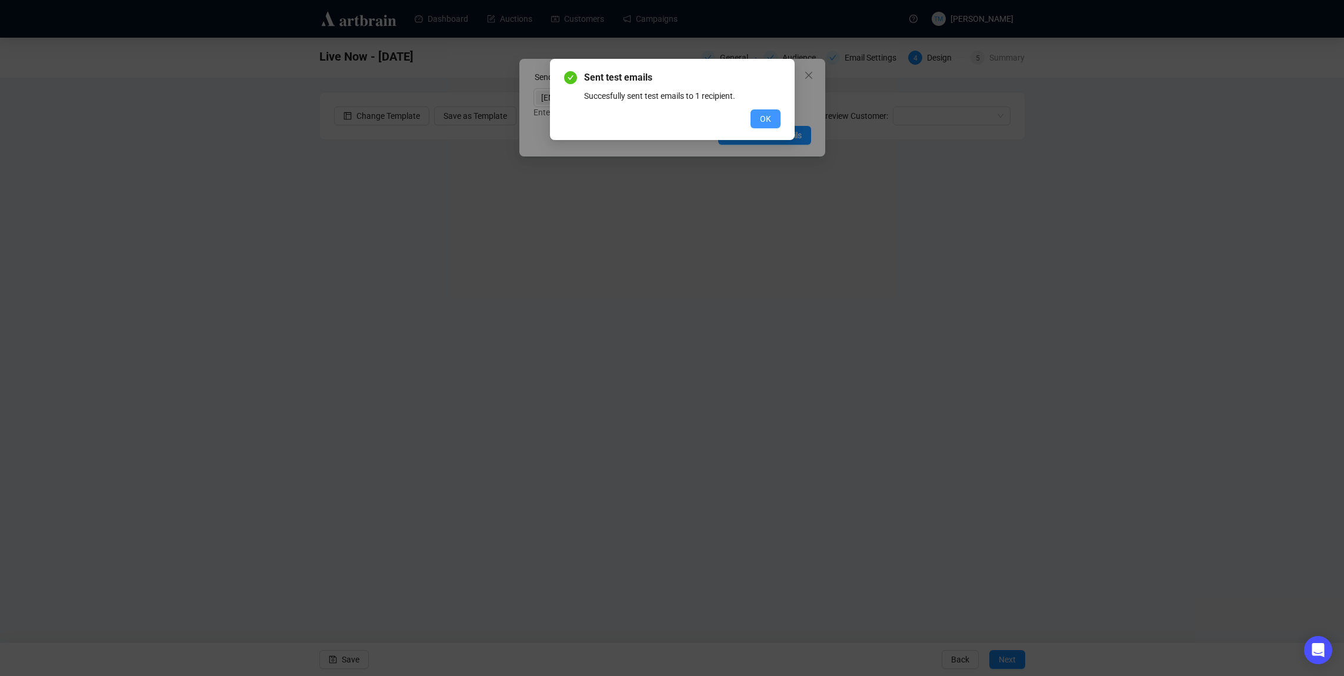
click at [769, 126] on button "OK" at bounding box center [765, 118] width 30 height 19
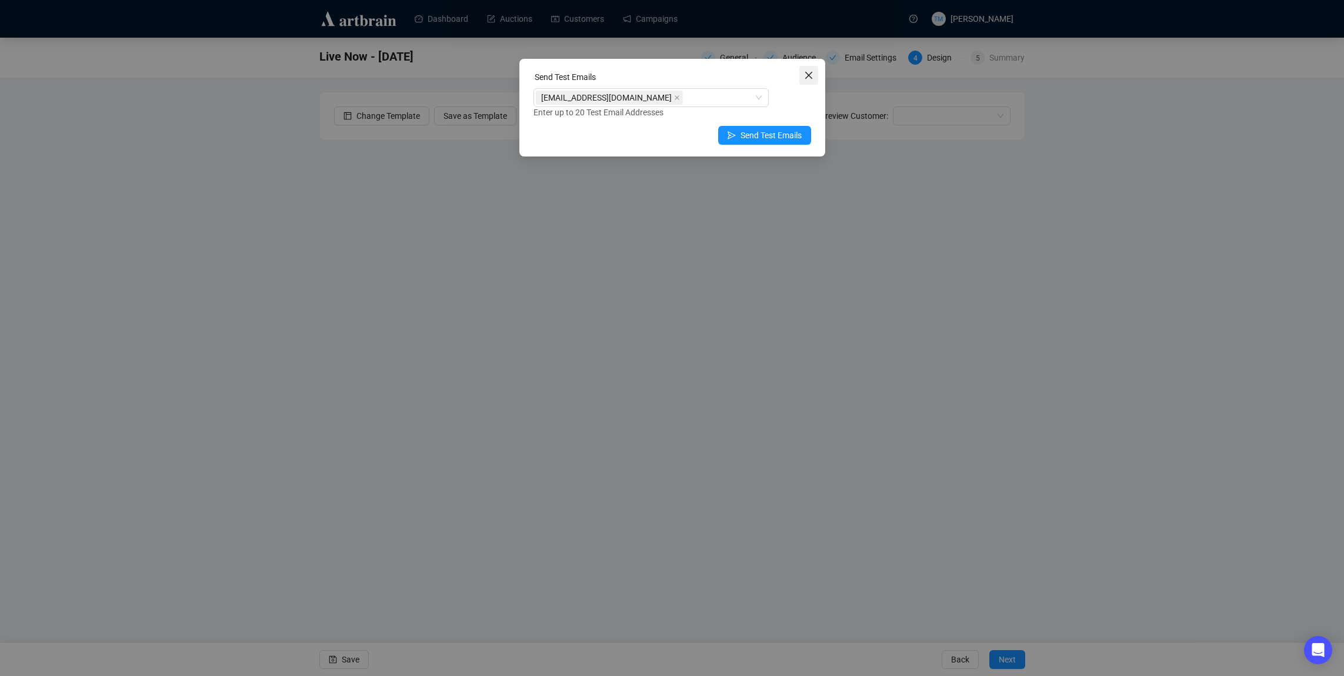
click at [804, 79] on button "Close" at bounding box center [808, 75] width 19 height 19
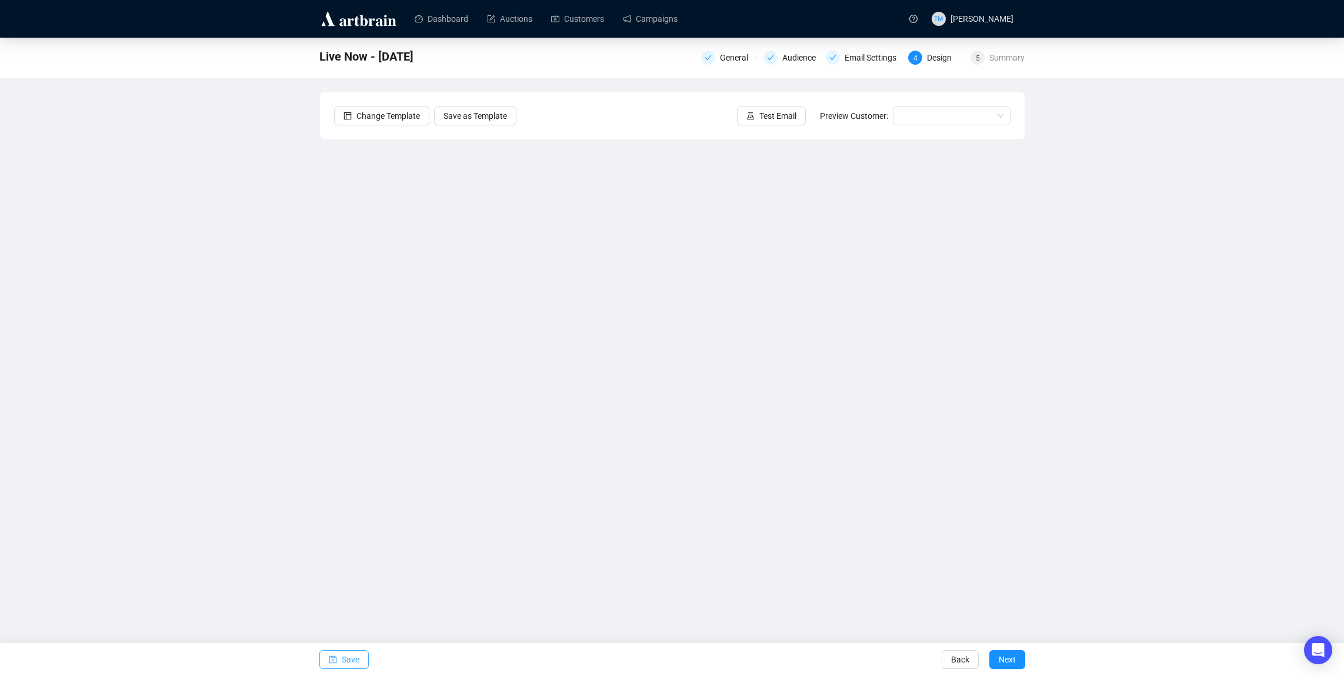
click at [353, 654] on span "Save" at bounding box center [351, 659] width 18 height 33
click at [345, 656] on span "Save" at bounding box center [351, 659] width 18 height 33
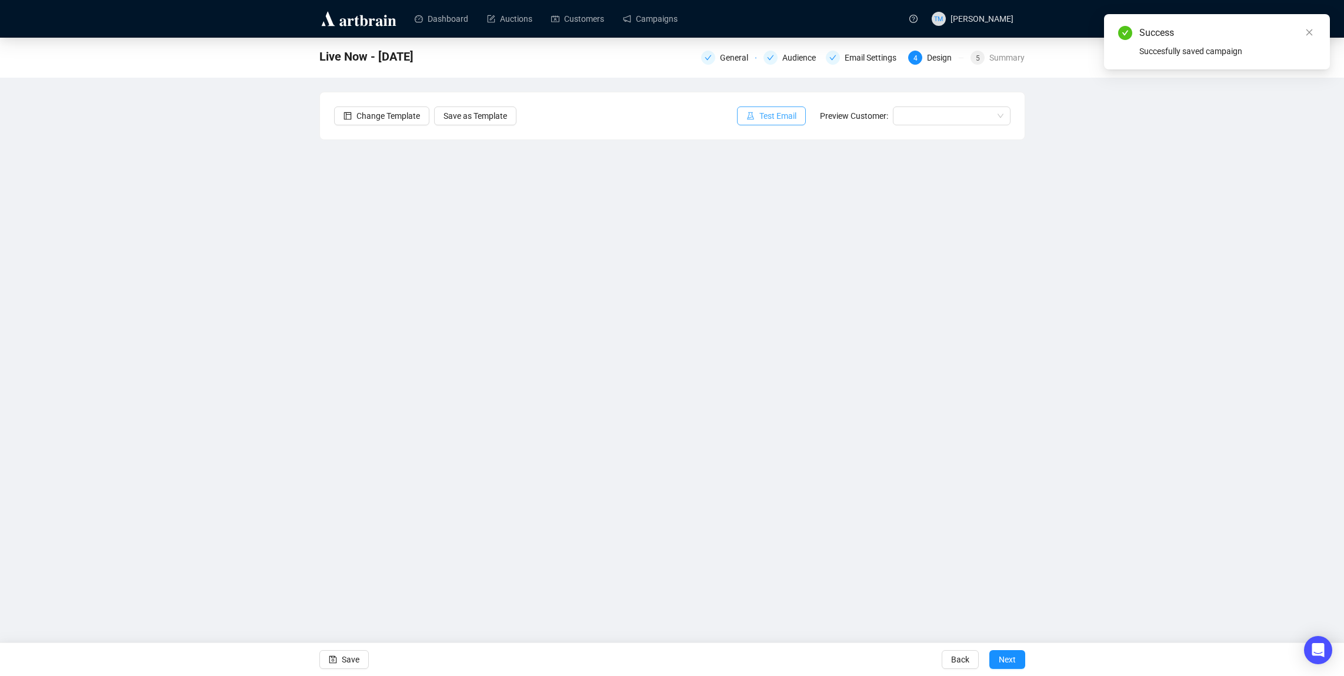
click at [781, 119] on span "Test Email" at bounding box center [777, 115] width 37 height 13
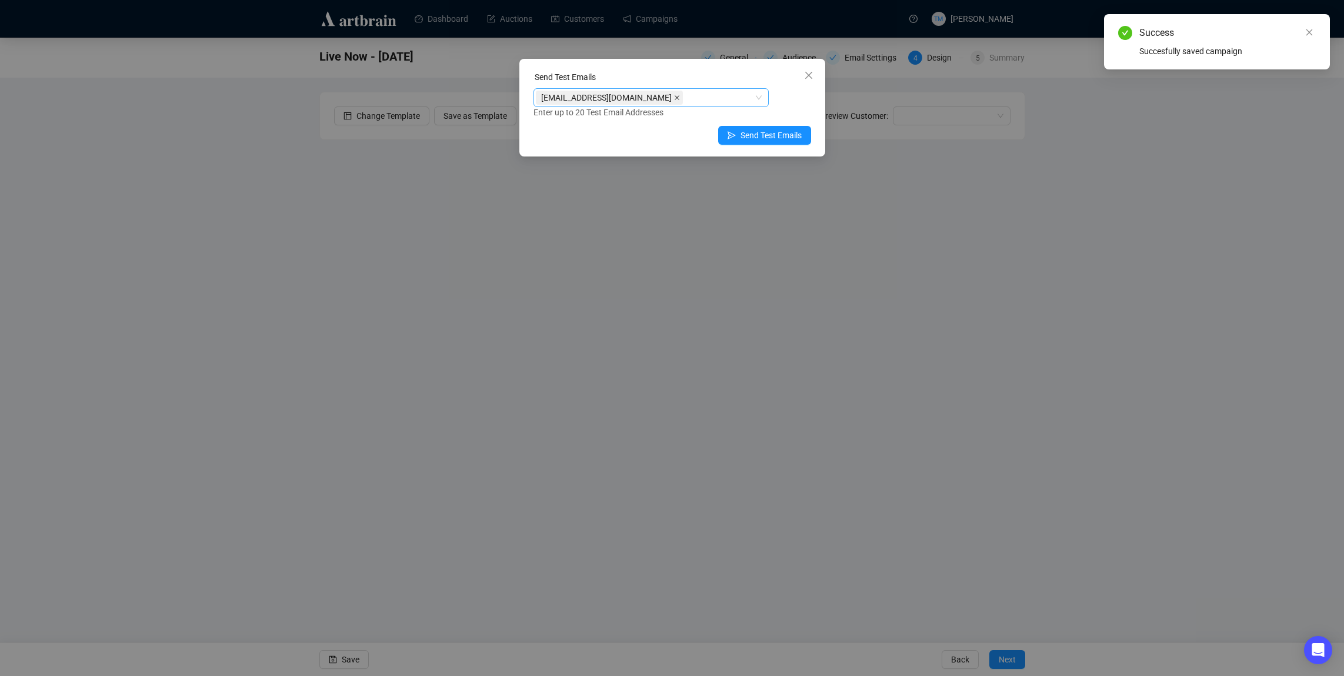
click at [679, 96] on icon "close" at bounding box center [676, 97] width 5 height 5
click at [689, 96] on div at bounding box center [645, 97] width 218 height 16
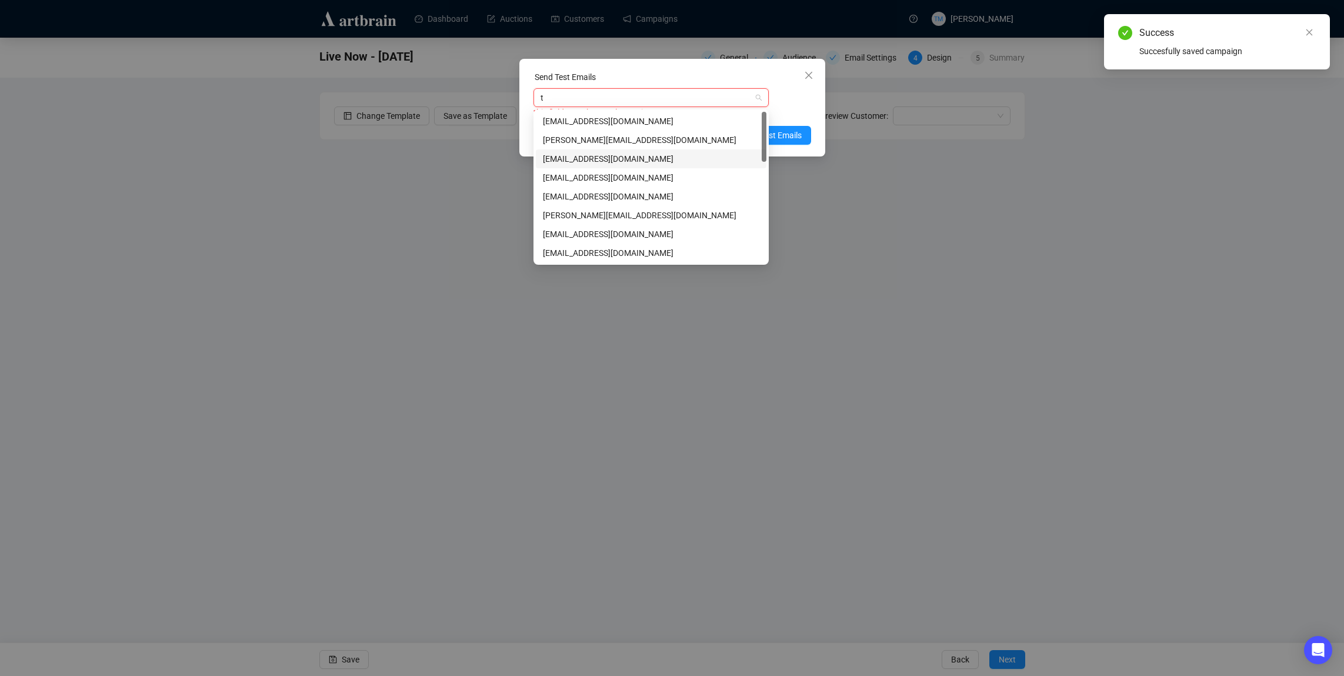
type input "te"
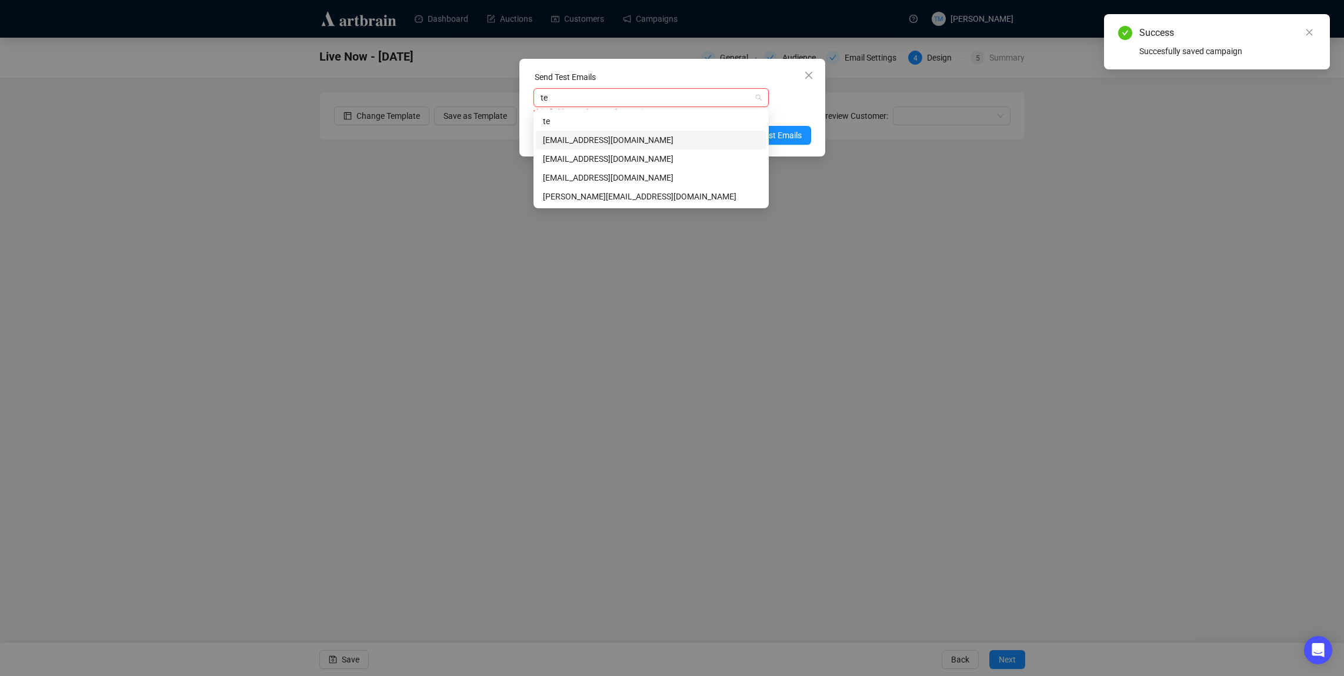
click at [646, 142] on div "[EMAIL_ADDRESS][DOMAIN_NAME]" at bounding box center [651, 139] width 216 height 13
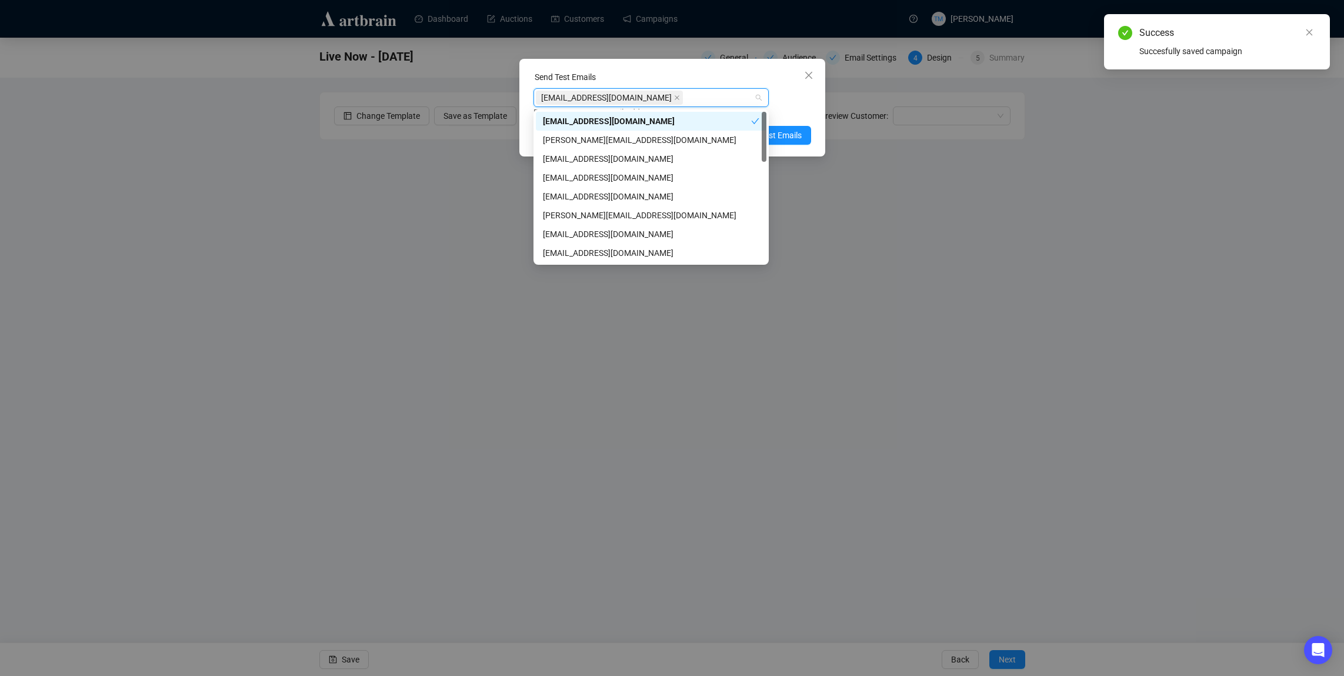
click at [803, 104] on div "[EMAIL_ADDRESS][DOMAIN_NAME] Enter up to 20 Test Email Addresses" at bounding box center [672, 103] width 278 height 31
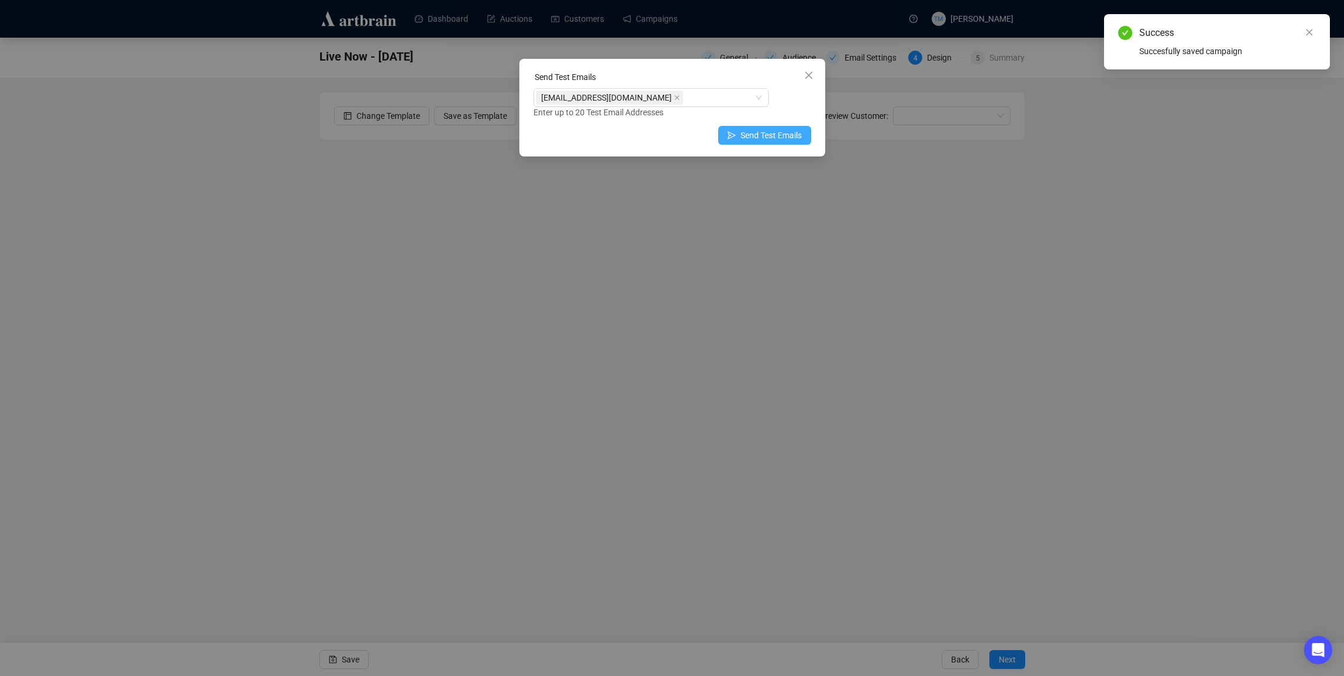
click at [788, 133] on span "Send Test Emails" at bounding box center [770, 135] width 61 height 13
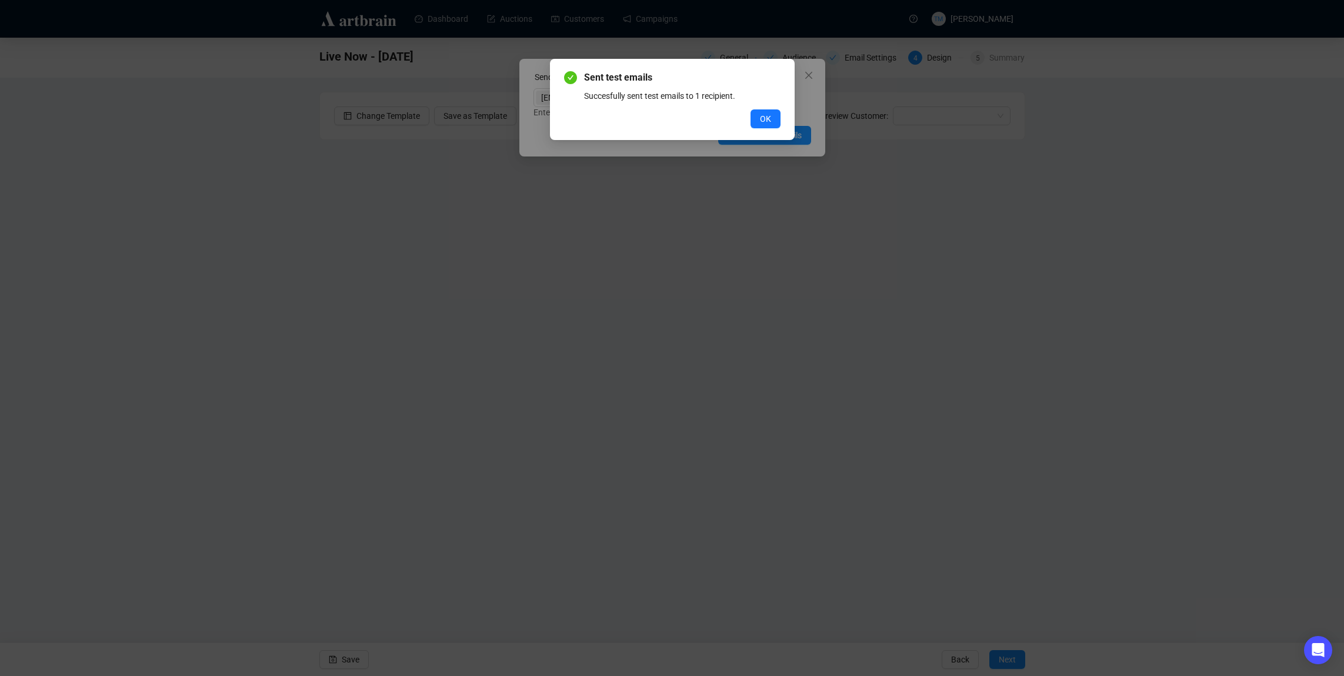
drag, startPoint x: 759, startPoint y: 118, endPoint x: 797, endPoint y: 82, distance: 52.8
click at [760, 118] on span "OK" at bounding box center [765, 118] width 11 height 13
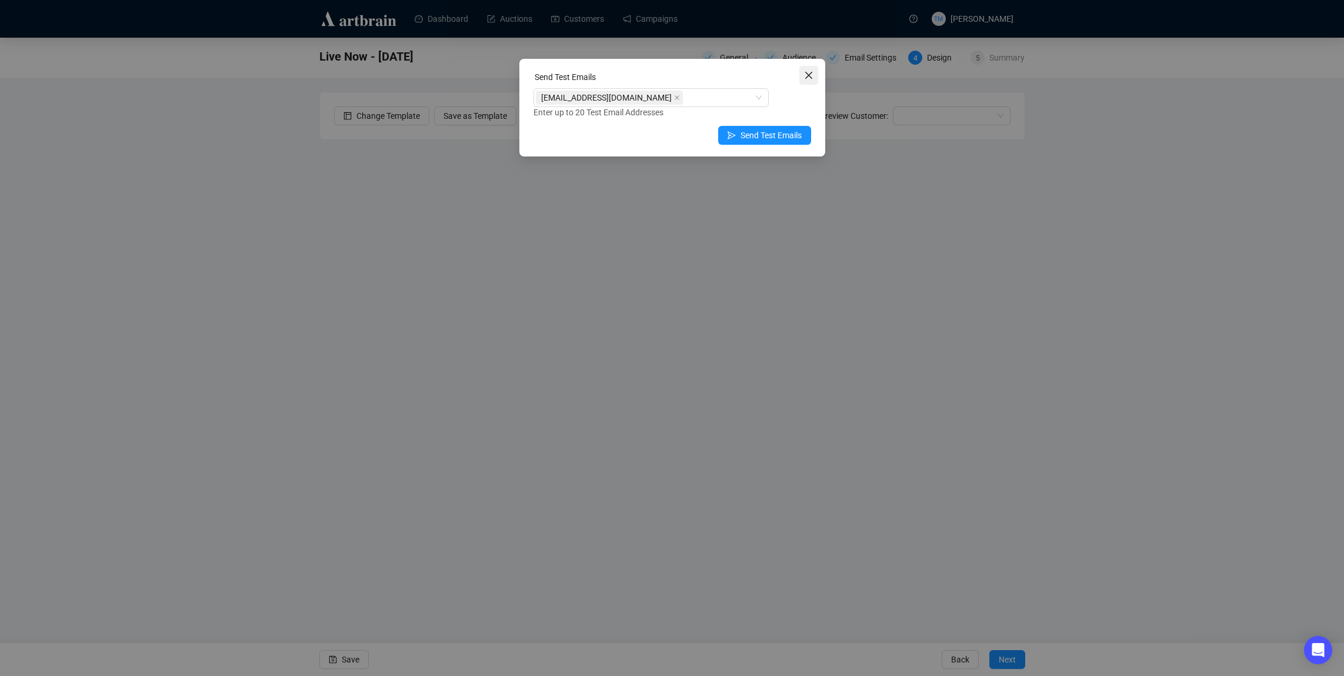
click at [809, 74] on icon "close" at bounding box center [807, 75] width 7 height 7
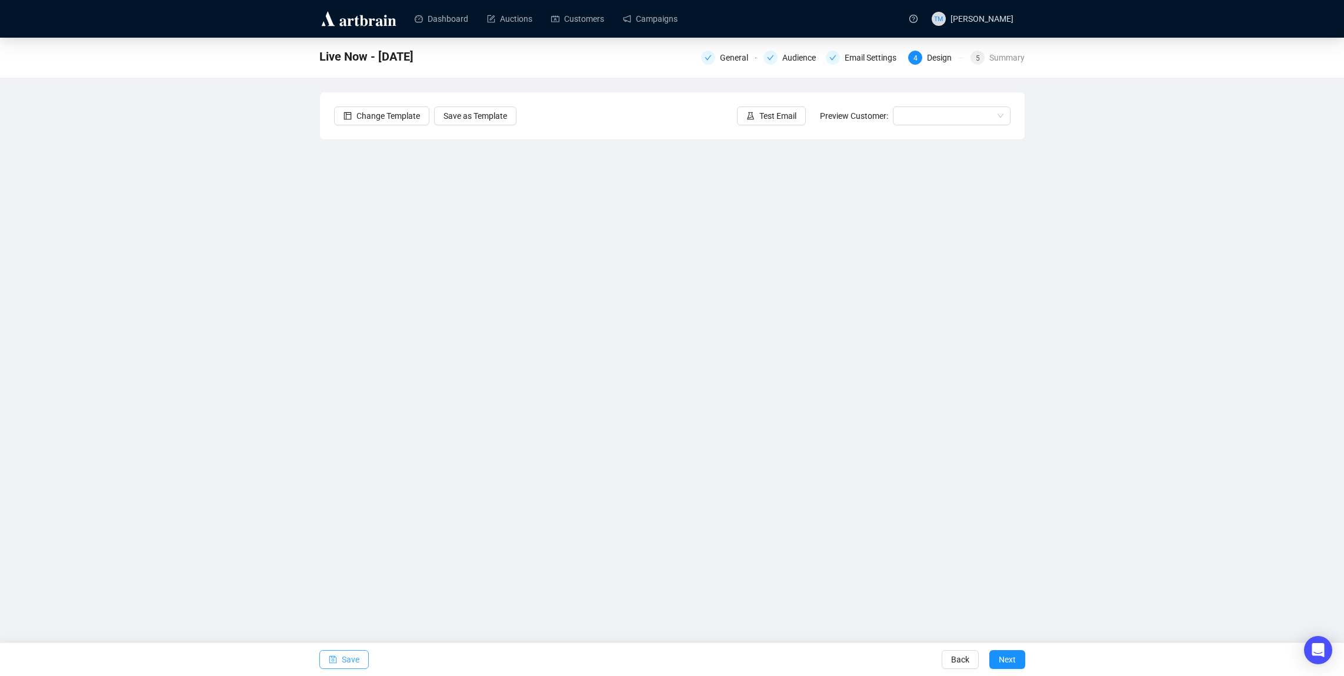
click at [335, 654] on span "button" at bounding box center [333, 659] width 8 height 33
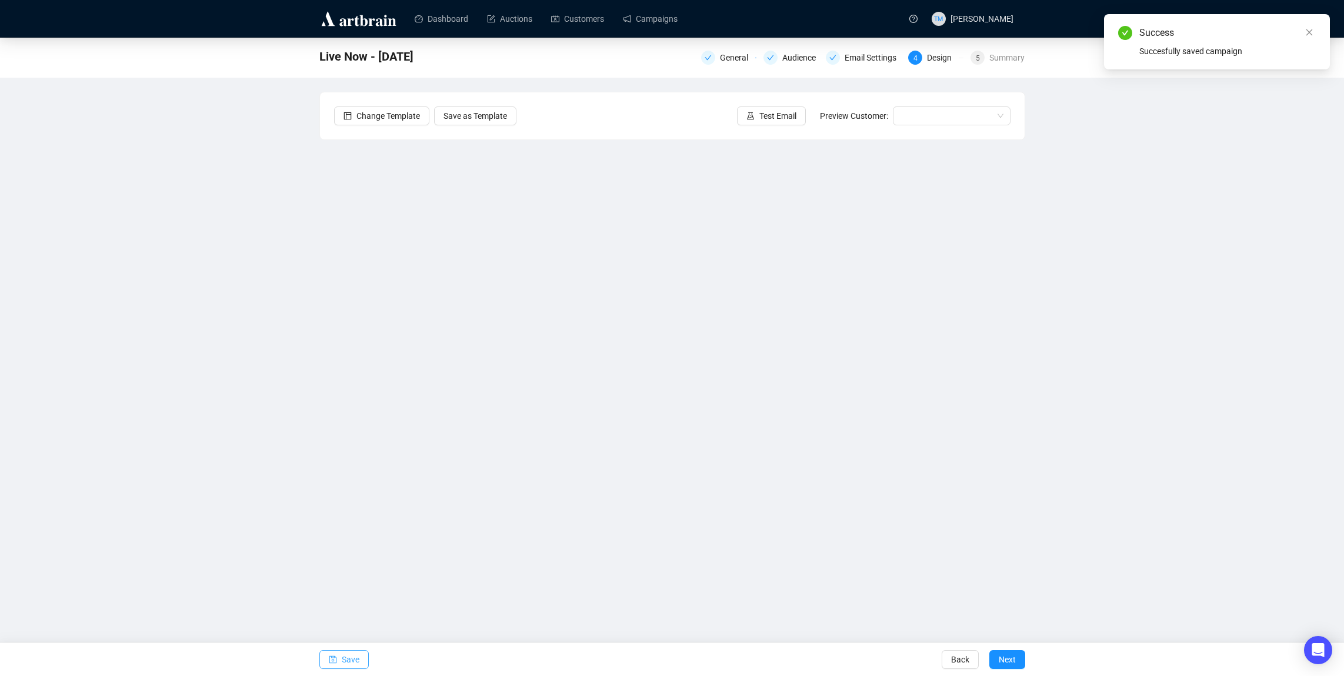
click at [350, 659] on span "Save" at bounding box center [351, 659] width 18 height 33
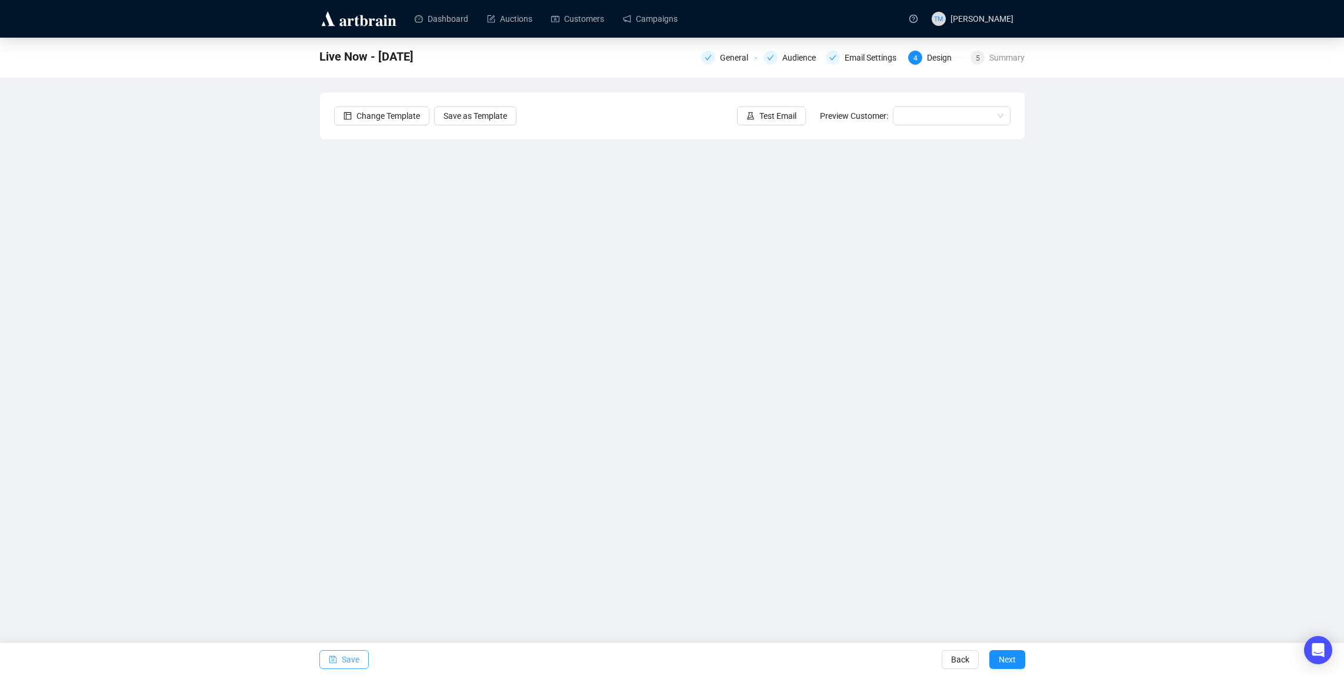
click at [365, 657] on button "Save" at bounding box center [343, 659] width 49 height 19
click at [162, 142] on div "Live Now - [DATE] General Audience Email Settings 4 Design 5 Summary Change Tem…" at bounding box center [672, 298] width 1344 height 521
click at [343, 661] on span "Save" at bounding box center [351, 659] width 18 height 33
click at [453, 15] on link "Dashboard" at bounding box center [442, 19] width 54 height 31
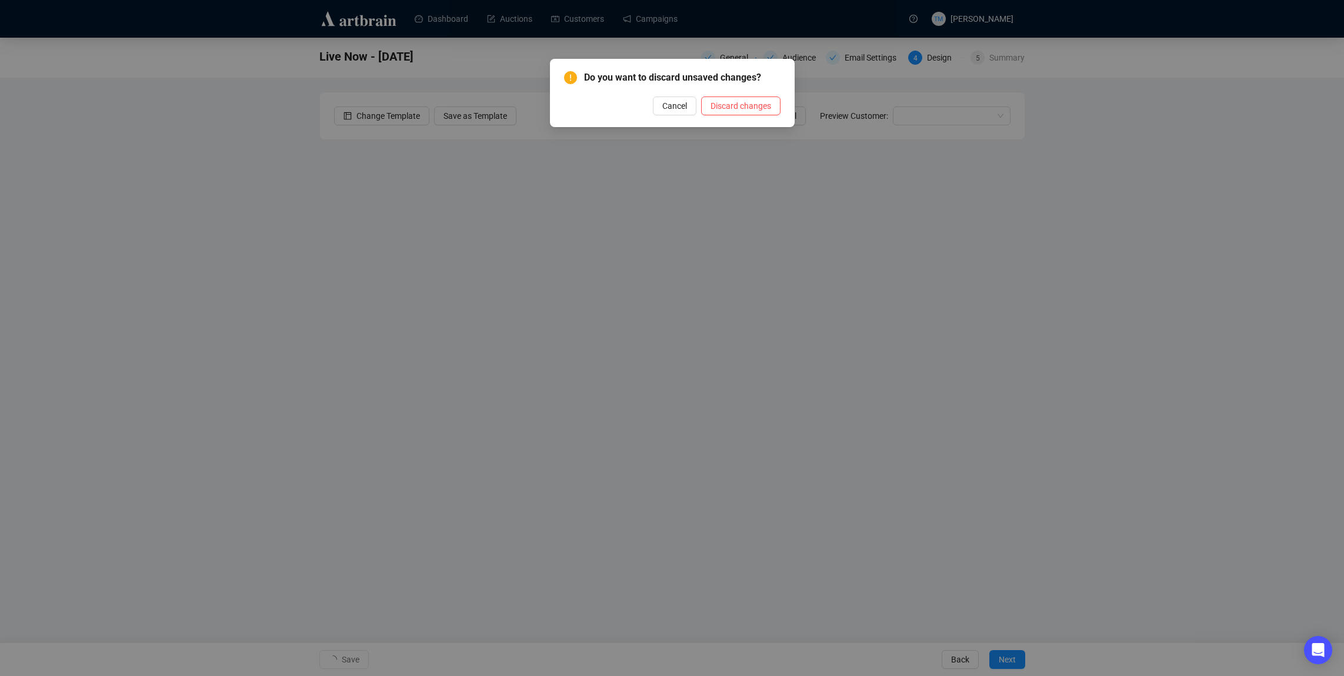
click at [723, 104] on span "Discard changes" at bounding box center [740, 105] width 61 height 13
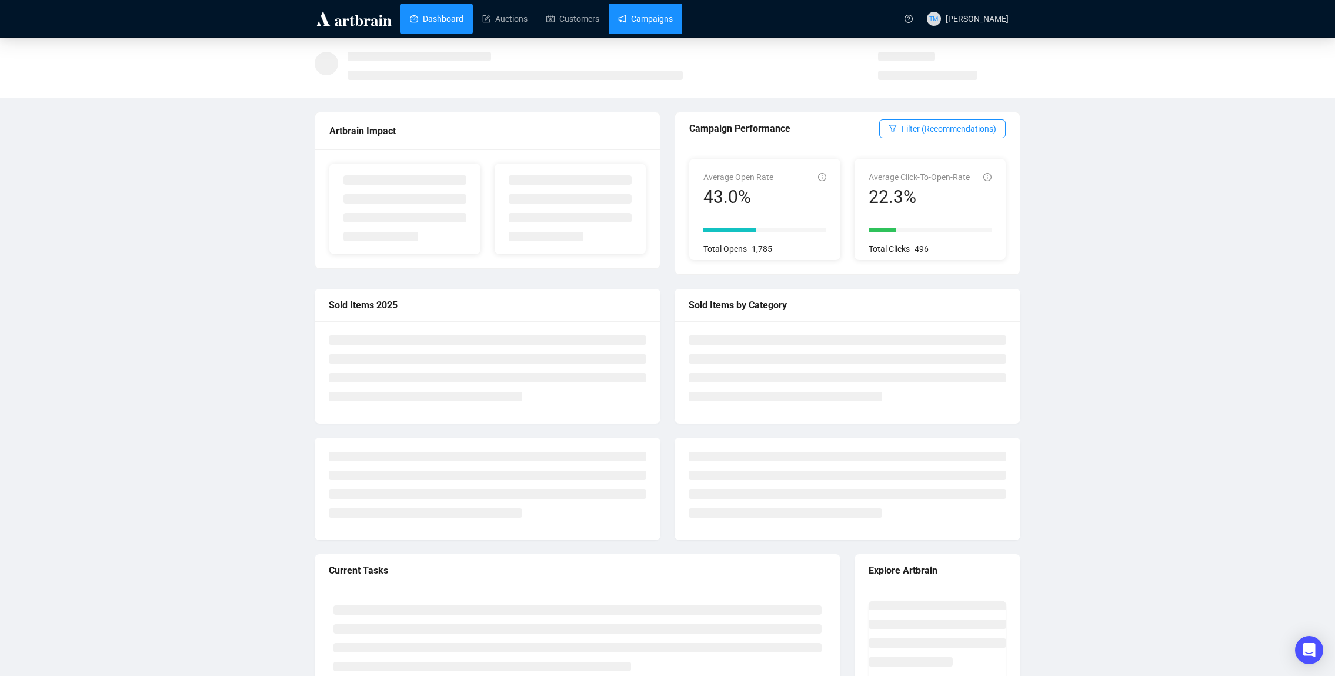
click at [669, 21] on link "Campaigns" at bounding box center [645, 19] width 55 height 31
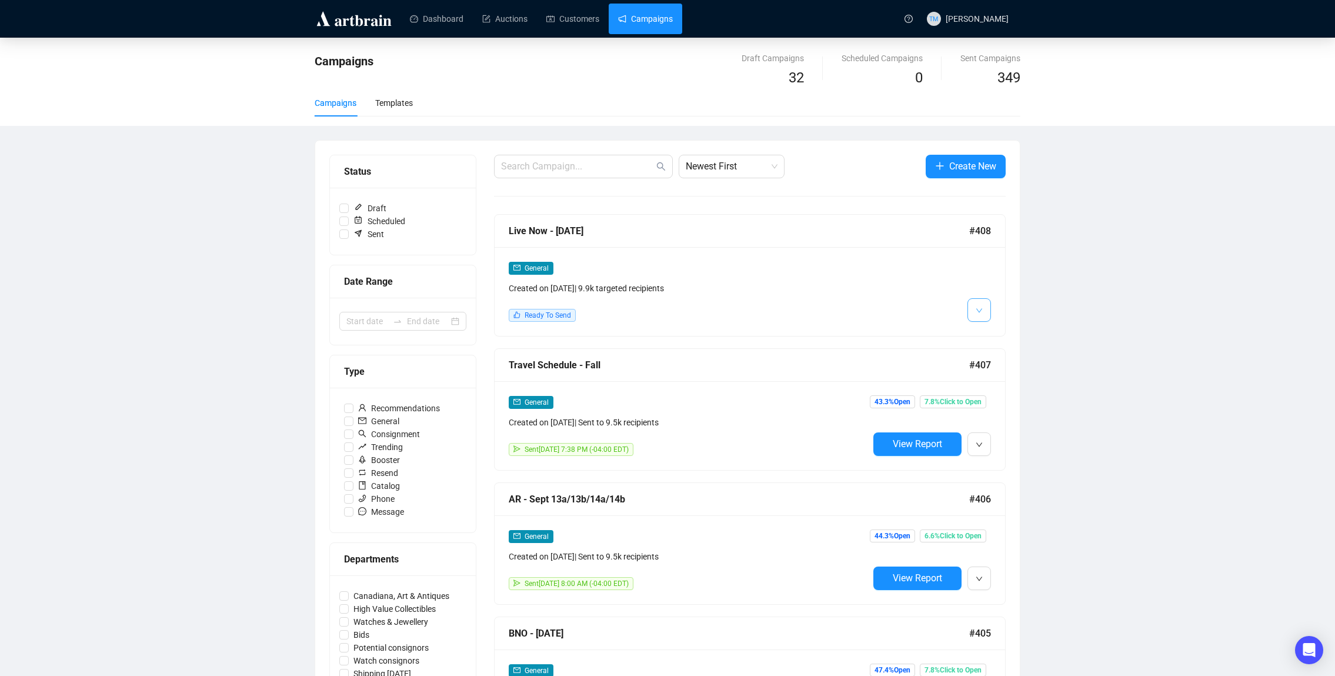
click at [973, 309] on button "button" at bounding box center [979, 310] width 24 height 24
click at [983, 335] on img at bounding box center [981, 335] width 9 height 9
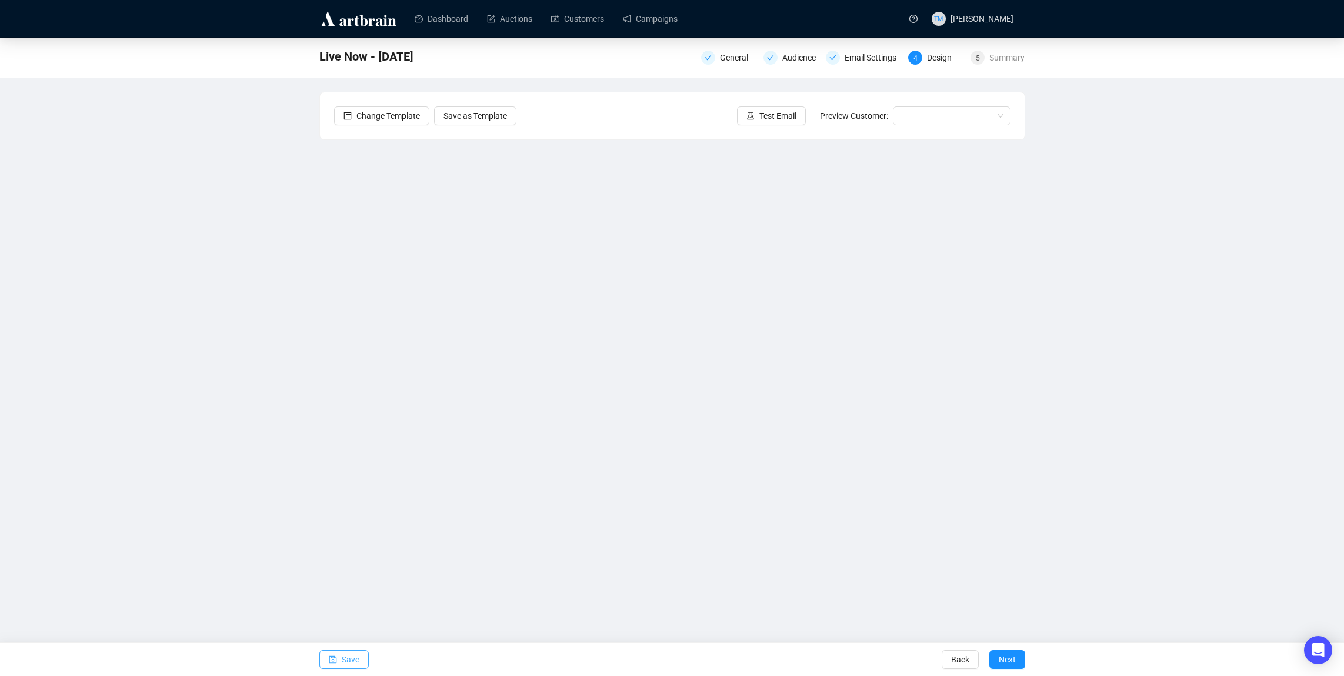
click at [352, 652] on span "Save" at bounding box center [351, 659] width 18 height 33
click at [335, 662] on icon "save" at bounding box center [333, 659] width 8 height 8
click at [342, 654] on span "Save" at bounding box center [351, 659] width 18 height 33
click at [351, 659] on span "Save" at bounding box center [351, 659] width 18 height 33
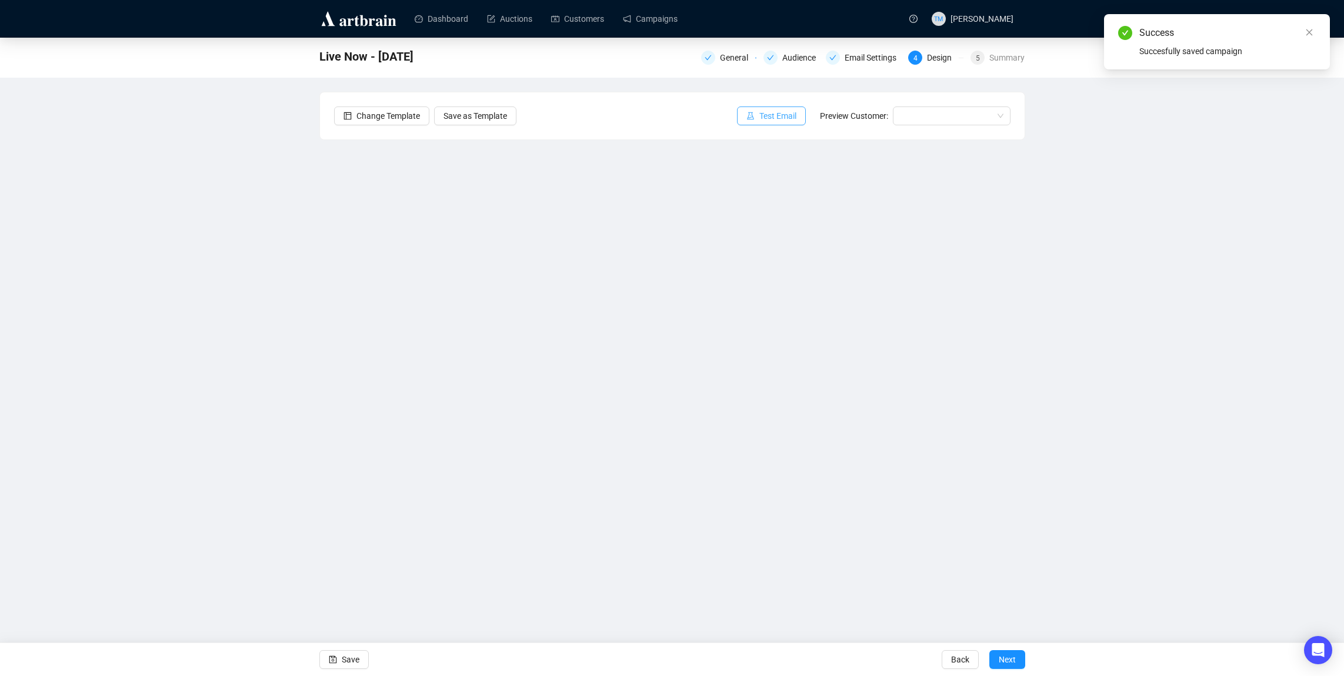
click at [746, 117] on icon "experiment" at bounding box center [750, 116] width 8 height 8
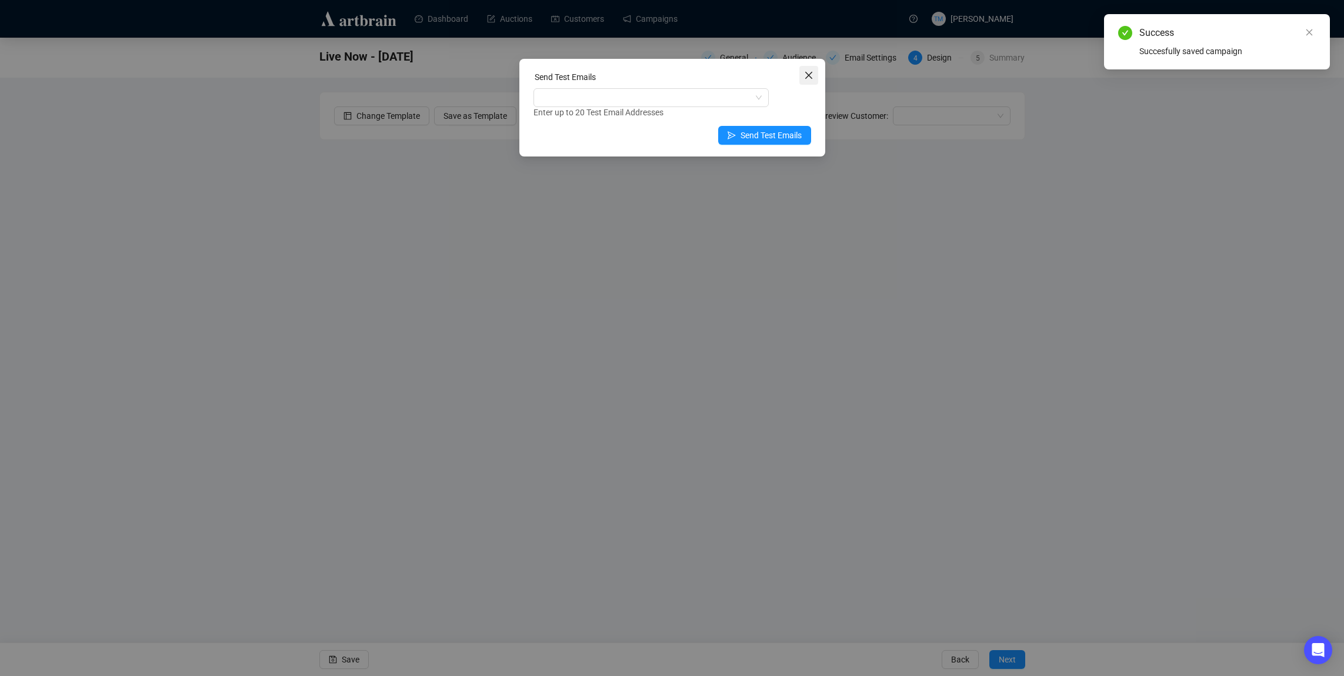
click at [804, 78] on icon "close" at bounding box center [807, 75] width 7 height 7
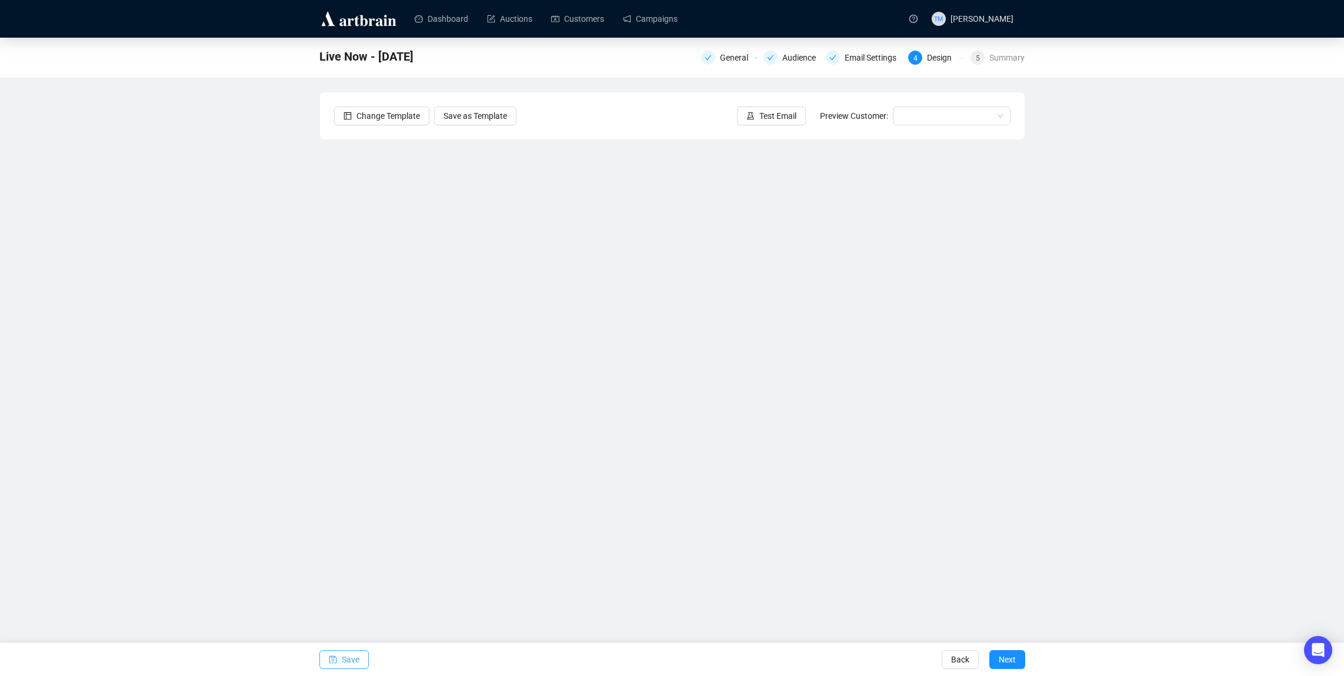
click at [349, 654] on span "Save" at bounding box center [351, 659] width 18 height 33
click at [775, 116] on span "Test Email" at bounding box center [777, 115] width 37 height 13
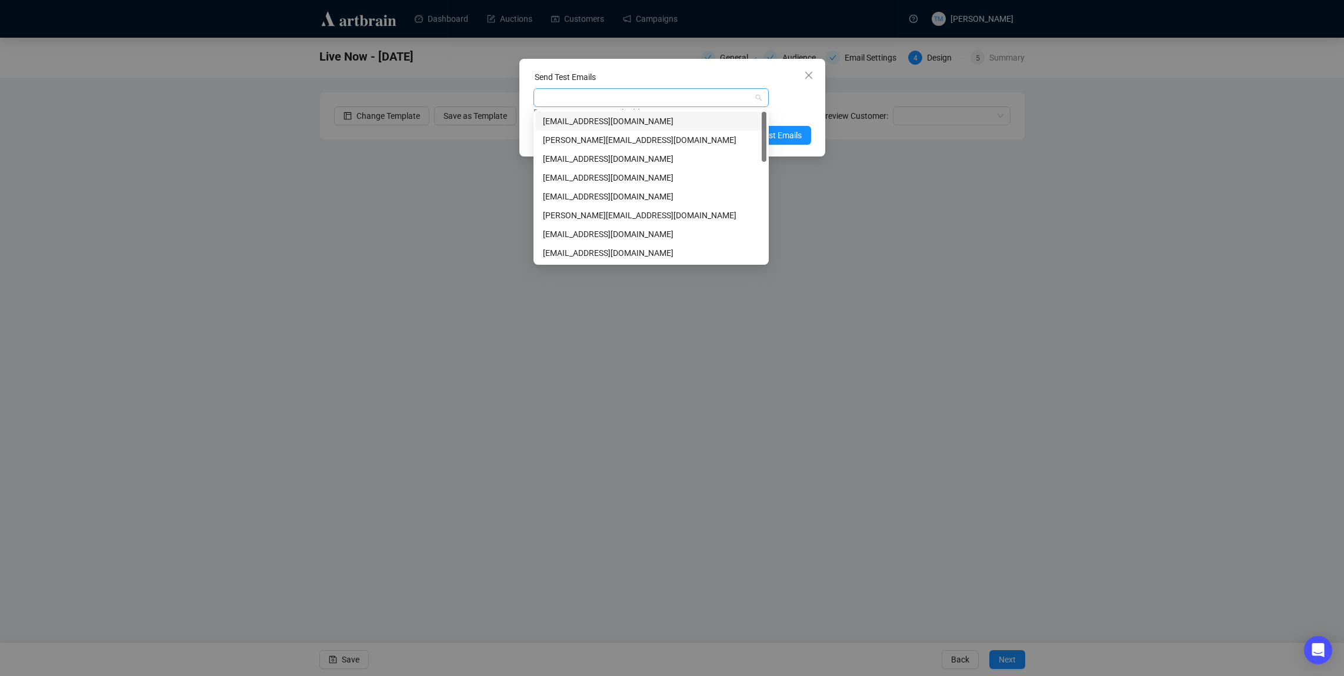
click at [693, 99] on div at bounding box center [645, 97] width 218 height 16
type input "AKI"
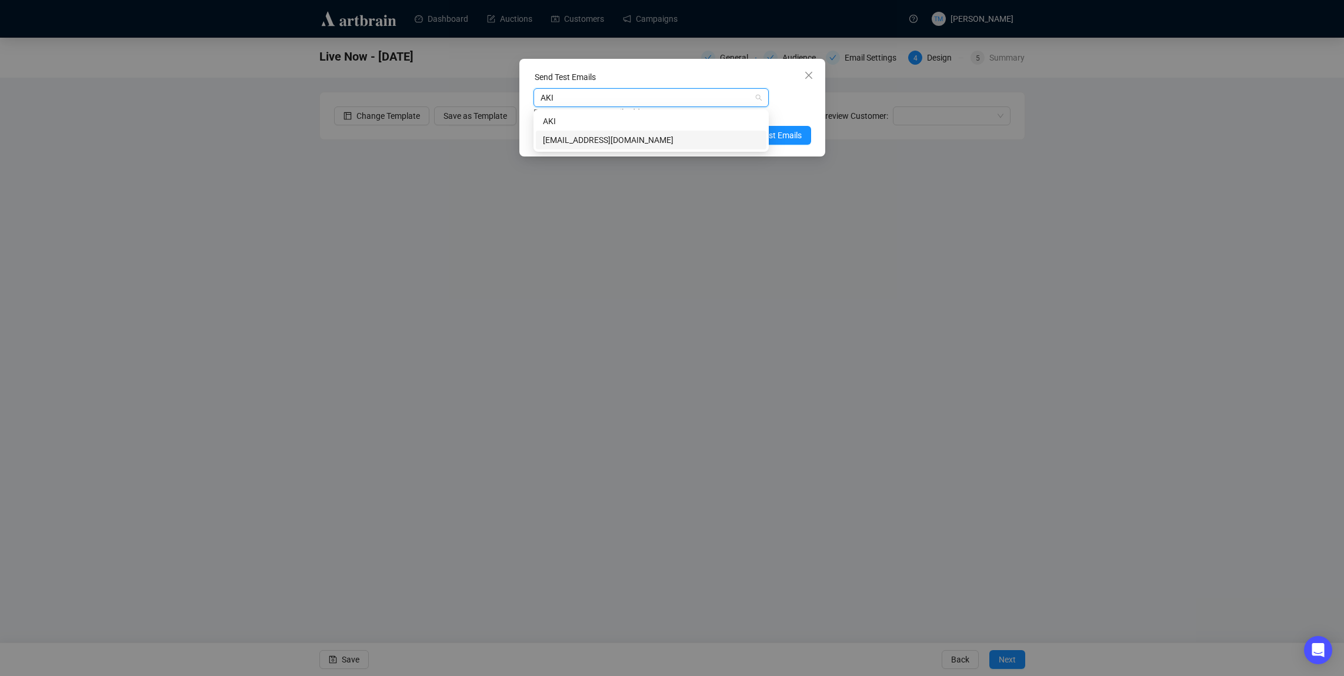
click at [652, 137] on div "[EMAIL_ADDRESS][DOMAIN_NAME]" at bounding box center [651, 139] width 216 height 13
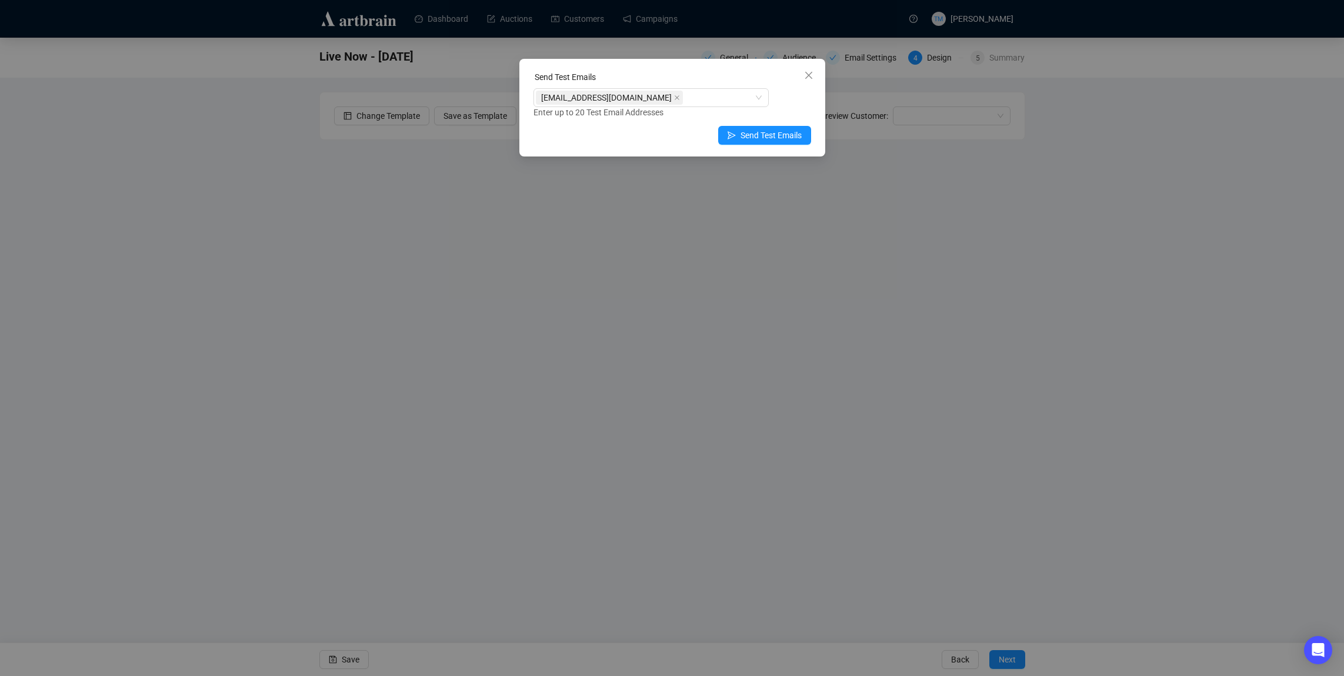
click at [787, 98] on div "[EMAIL_ADDRESS][DOMAIN_NAME] Enter up to 20 Test Email Addresses" at bounding box center [672, 103] width 278 height 31
click at [744, 133] on span "Send Test Emails" at bounding box center [770, 135] width 61 height 13
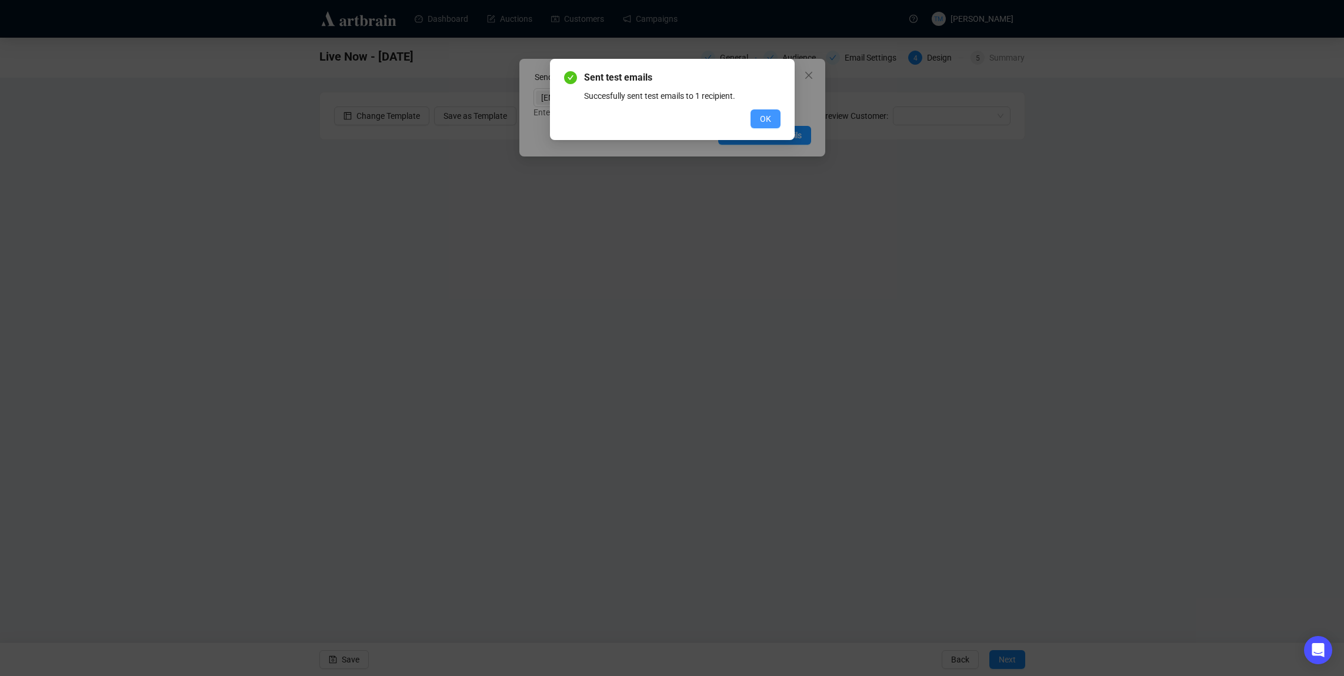
click at [757, 119] on button "OK" at bounding box center [765, 118] width 30 height 19
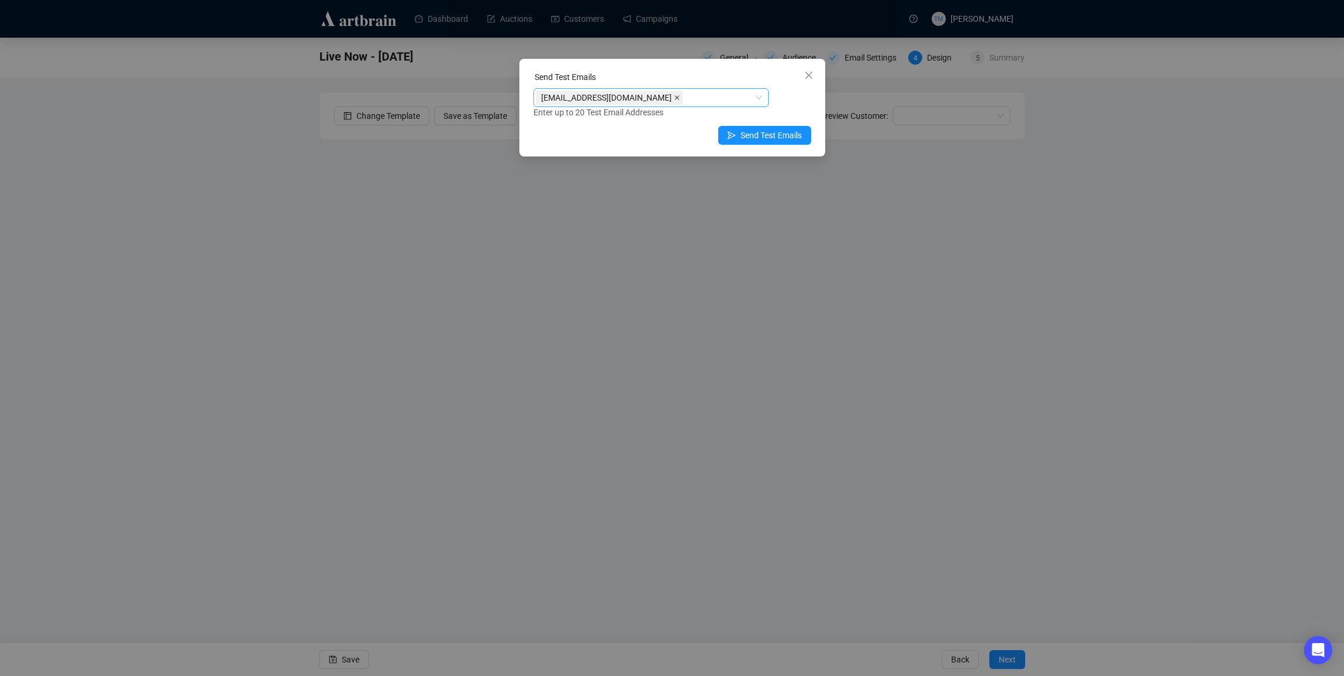
click at [674, 98] on icon "close" at bounding box center [677, 98] width 6 height 6
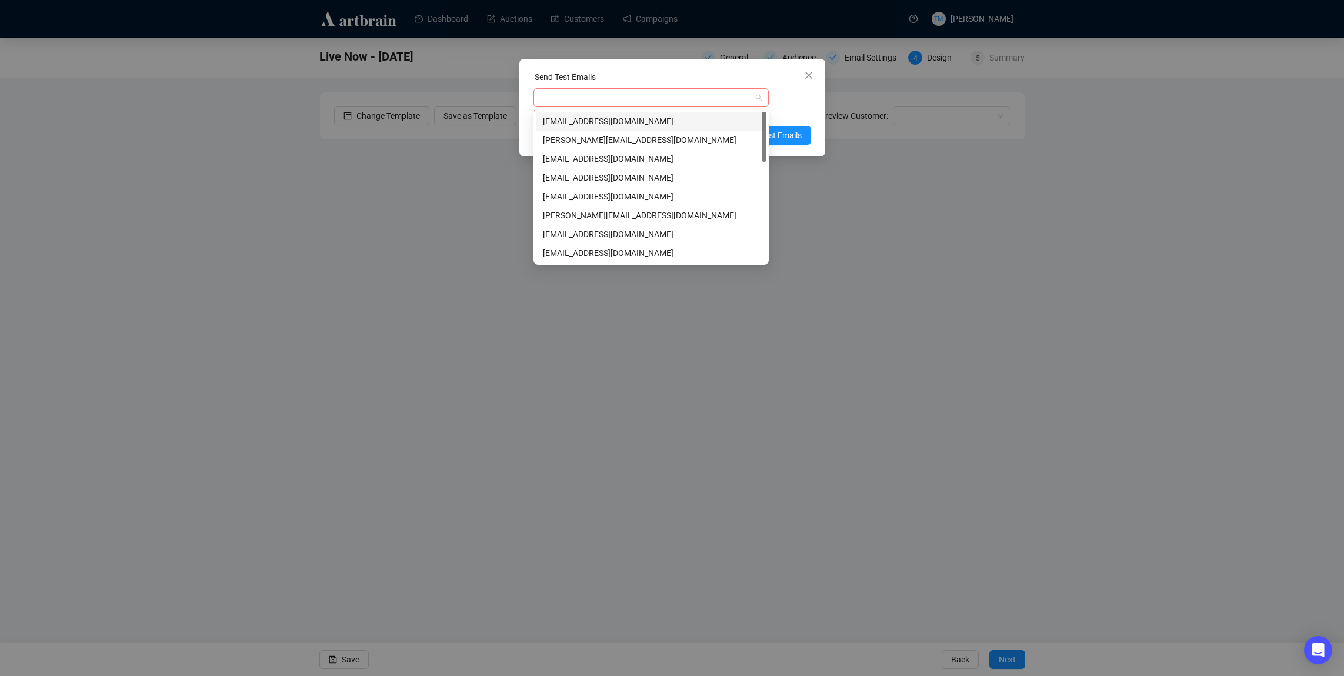
click at [632, 101] on div at bounding box center [645, 97] width 218 height 16
click at [579, 203] on div "[EMAIL_ADDRESS][DOMAIN_NAME]" at bounding box center [651, 196] width 231 height 19
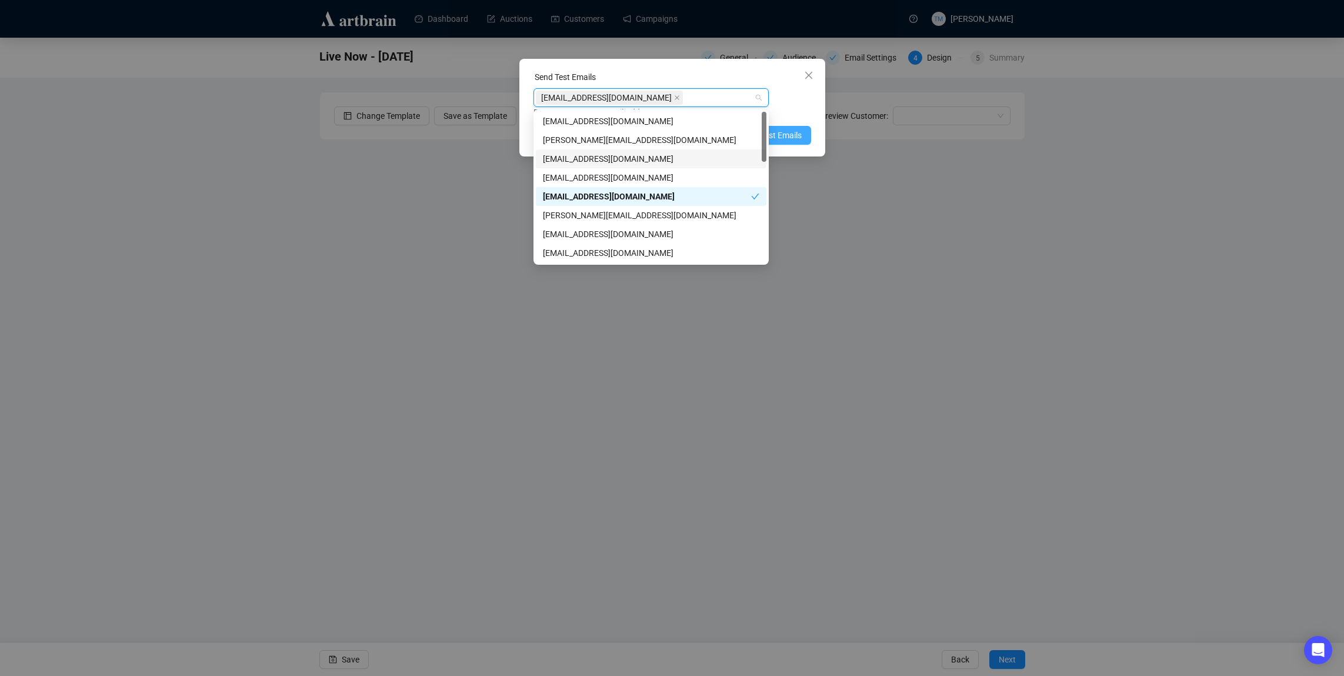
click at [784, 139] on span "Send Test Emails" at bounding box center [770, 135] width 61 height 13
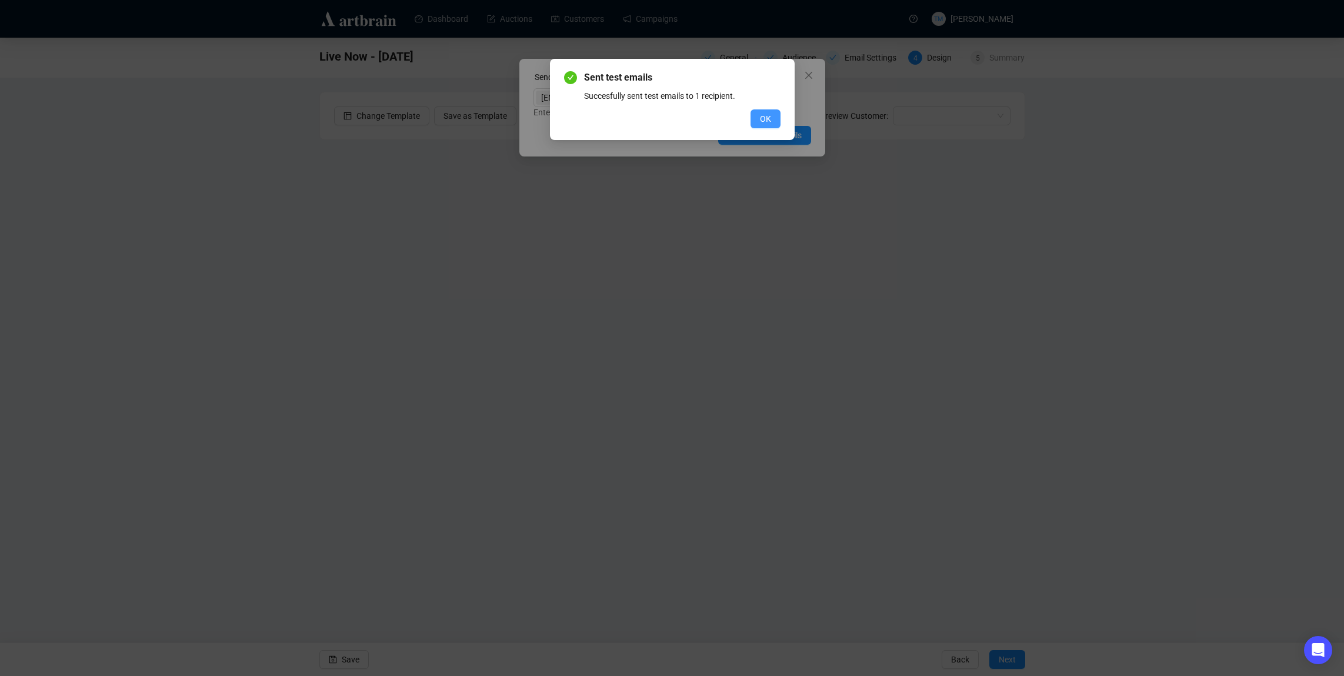
click at [753, 116] on button "OK" at bounding box center [765, 118] width 30 height 19
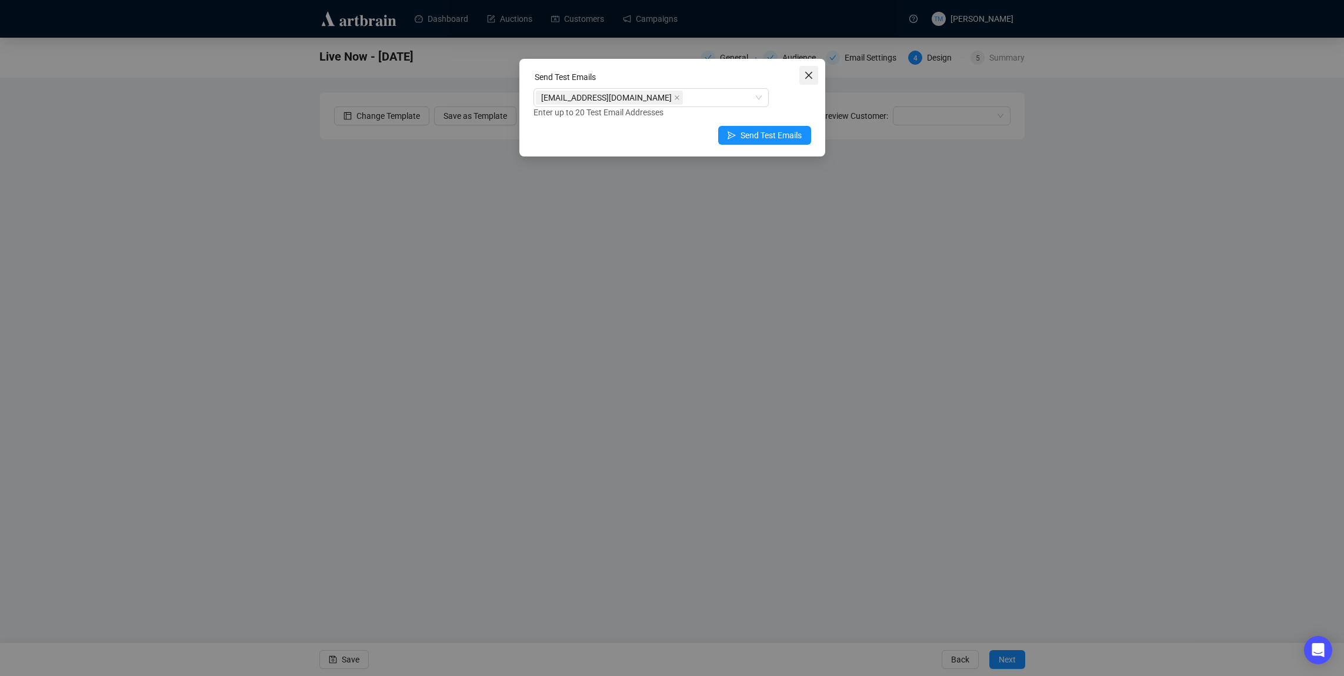
click at [805, 76] on icon "close" at bounding box center [808, 75] width 9 height 9
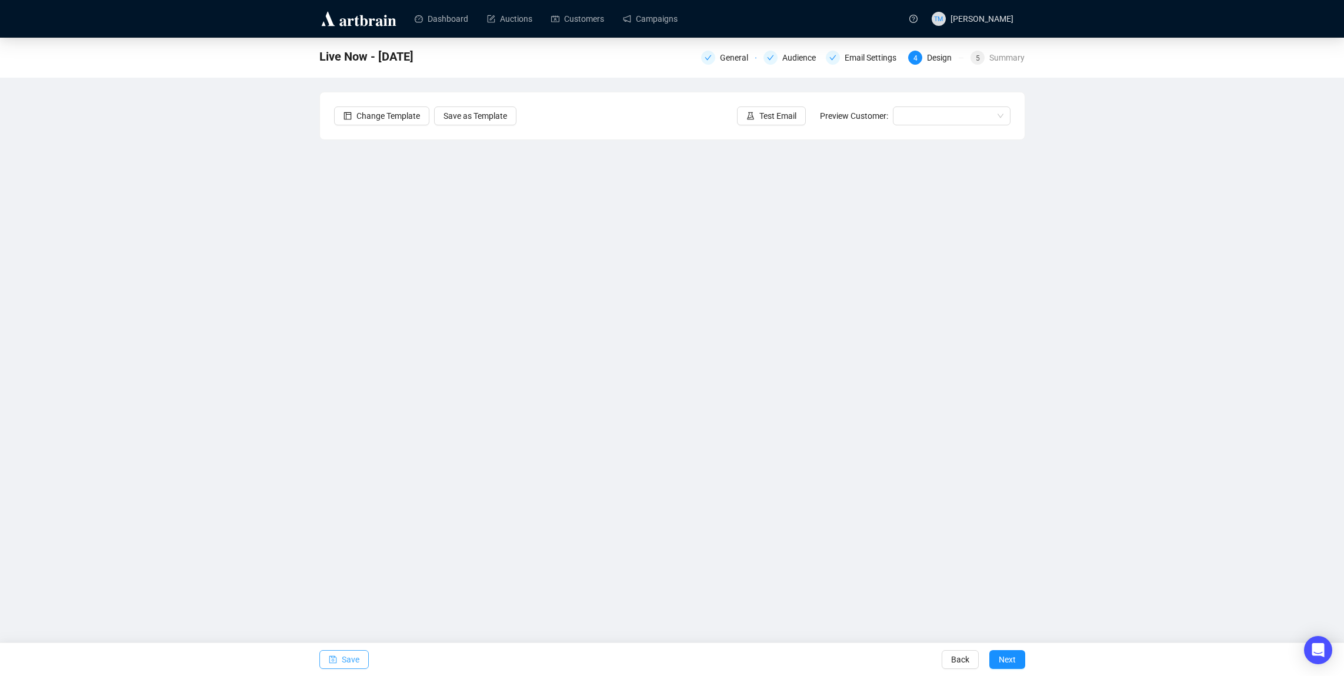
click at [353, 665] on span "Save" at bounding box center [351, 659] width 18 height 33
